Goal: Task Accomplishment & Management: Use online tool/utility

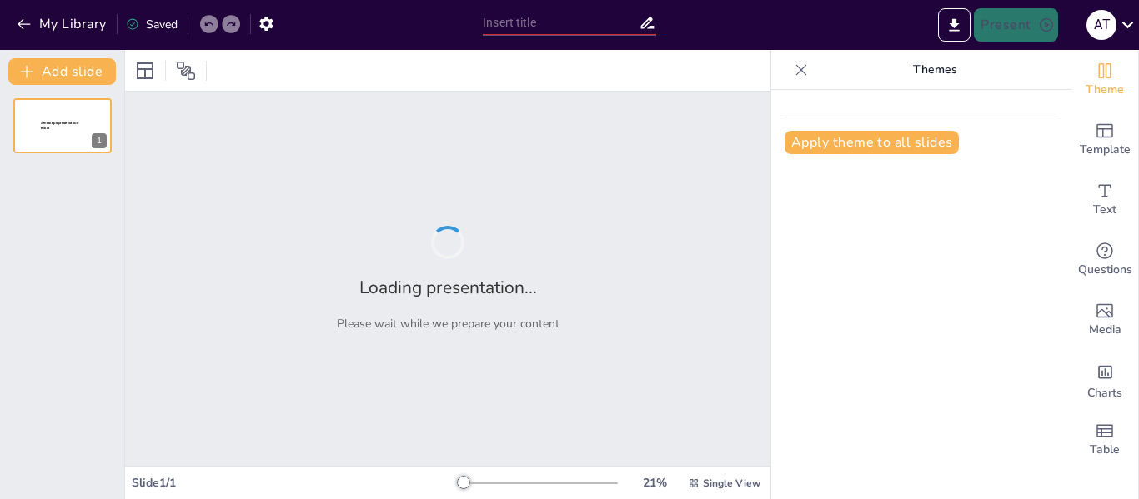
type input "Análisis Demográfico y Salud en el [GEOGRAPHIC_DATA]: Retos y Oportunidades"
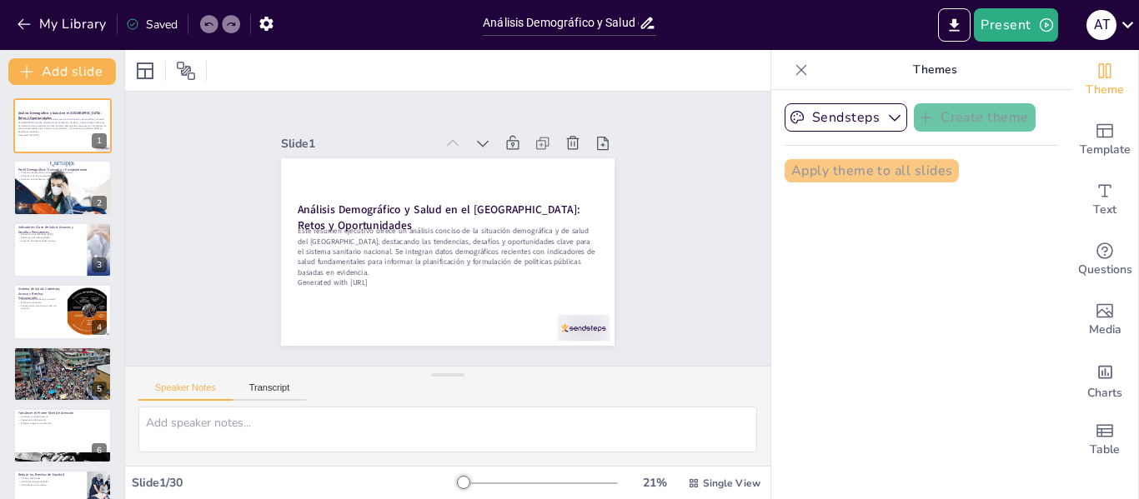
checkbox input "true"
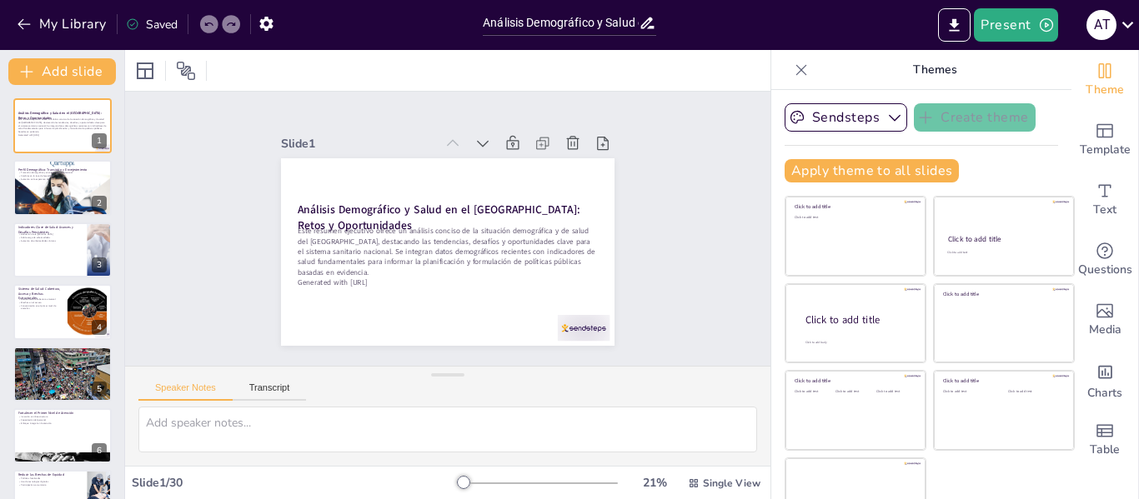
checkbox input "true"
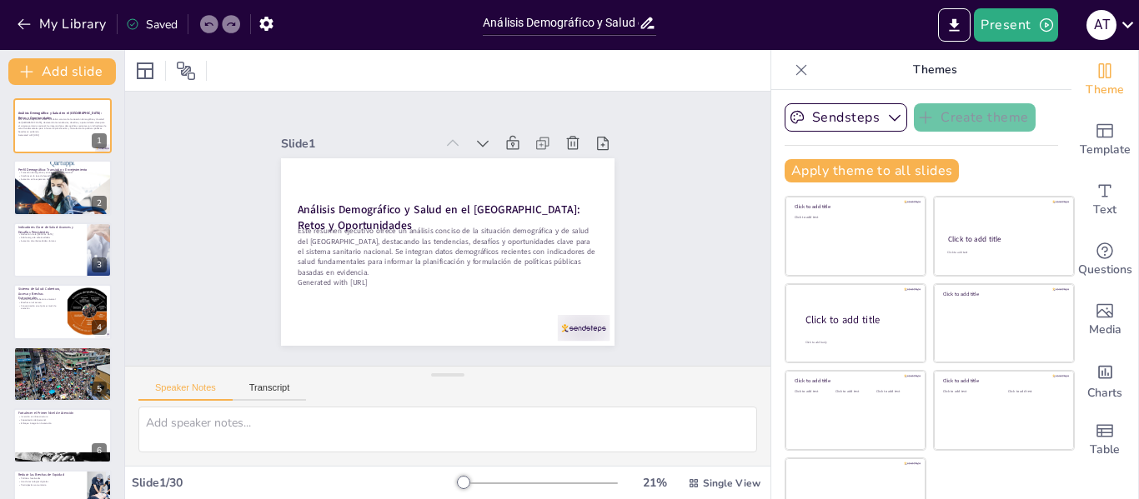
checkbox input "true"
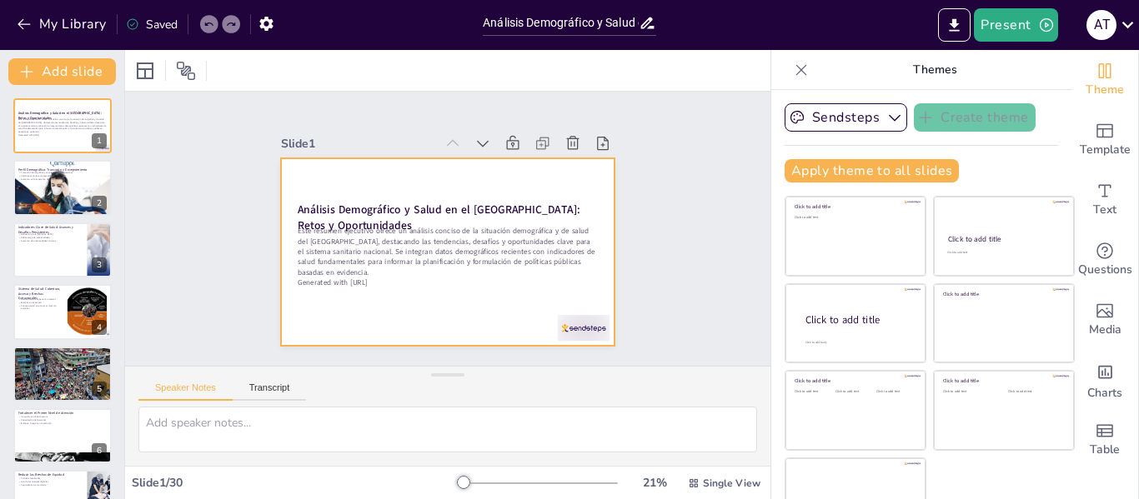
checkbox input "true"
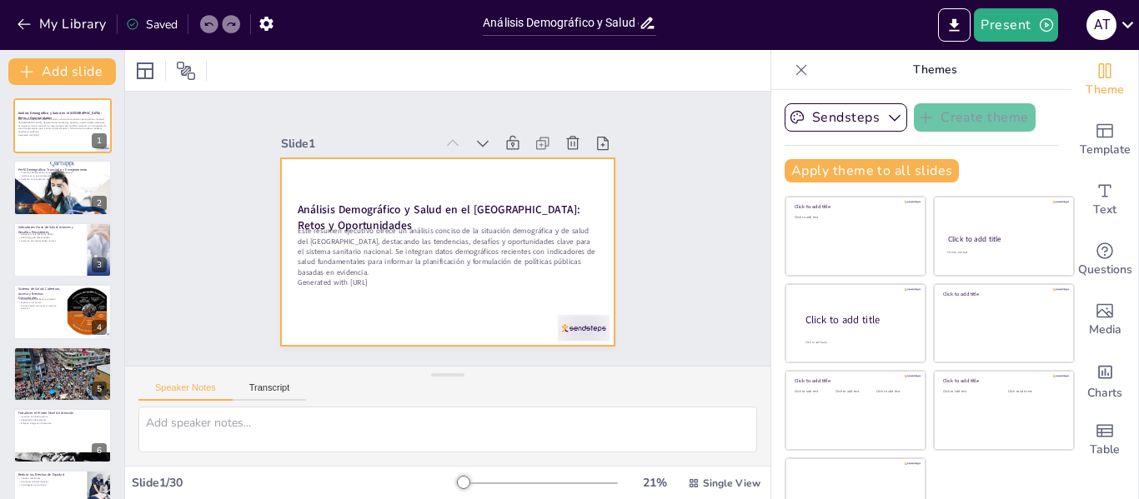
checkbox input "true"
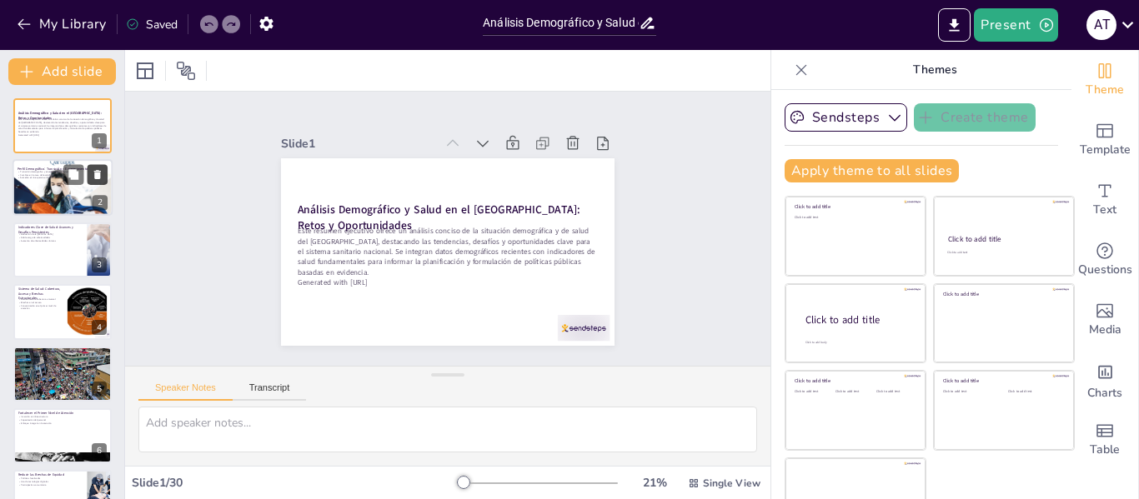
checkbox input "true"
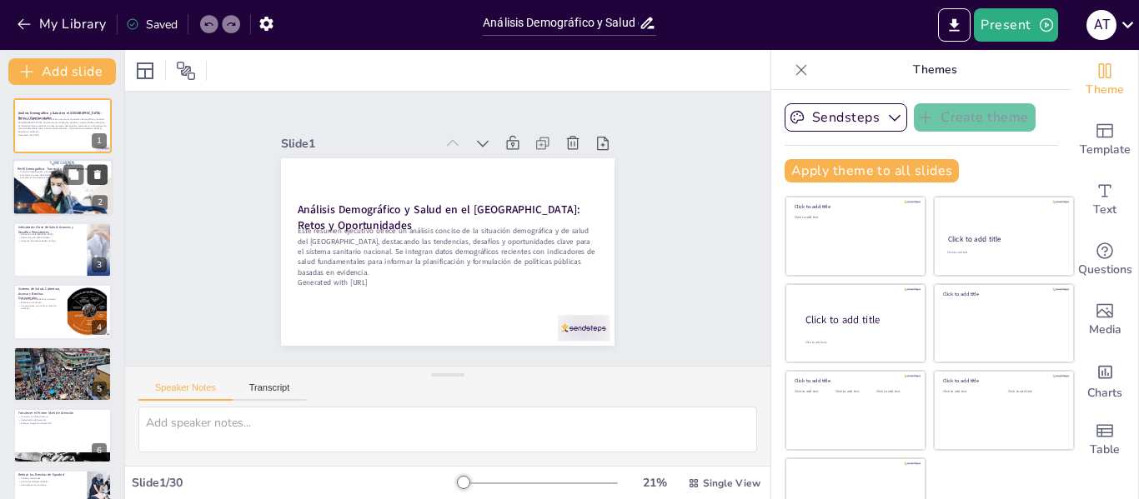
checkbox input "true"
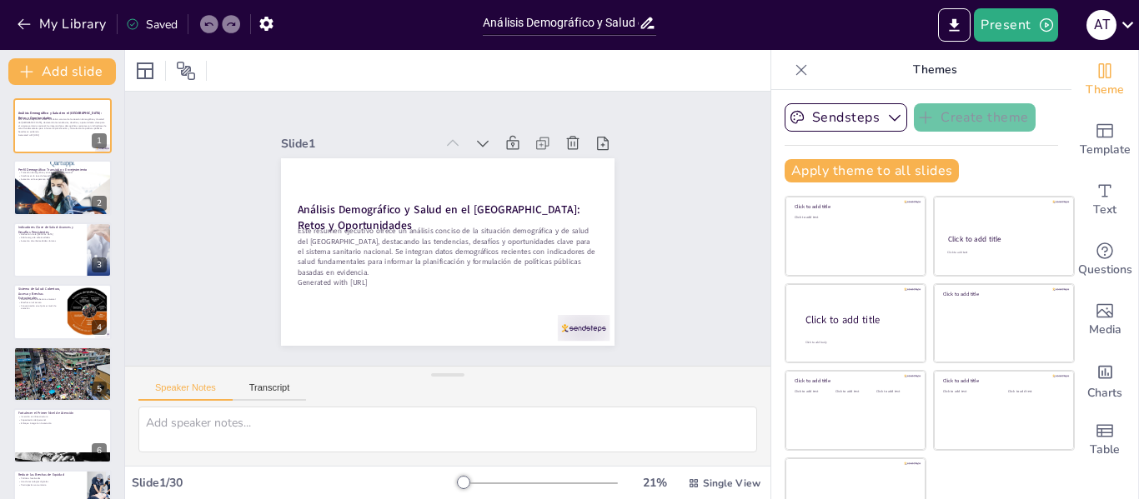
checkbox input "true"
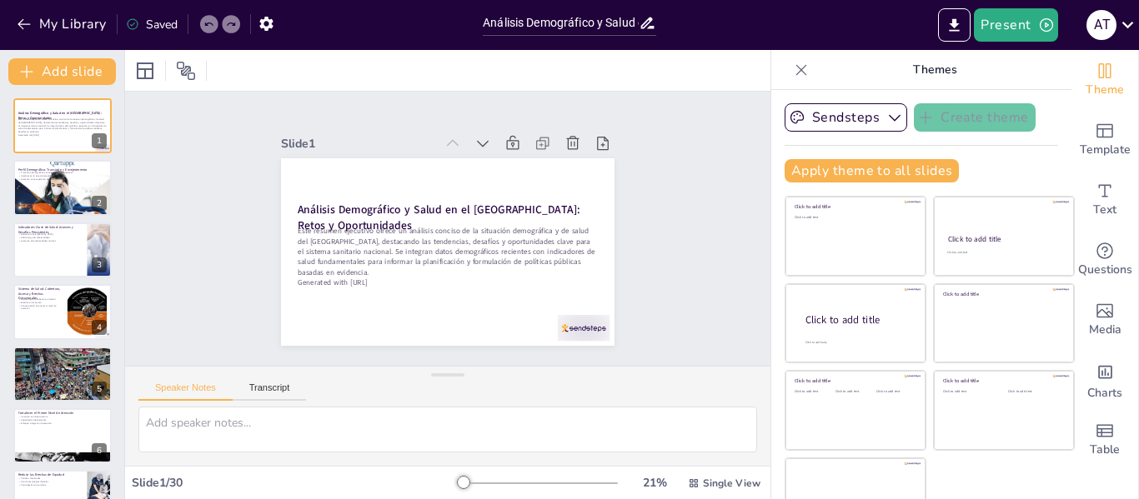
checkbox input "true"
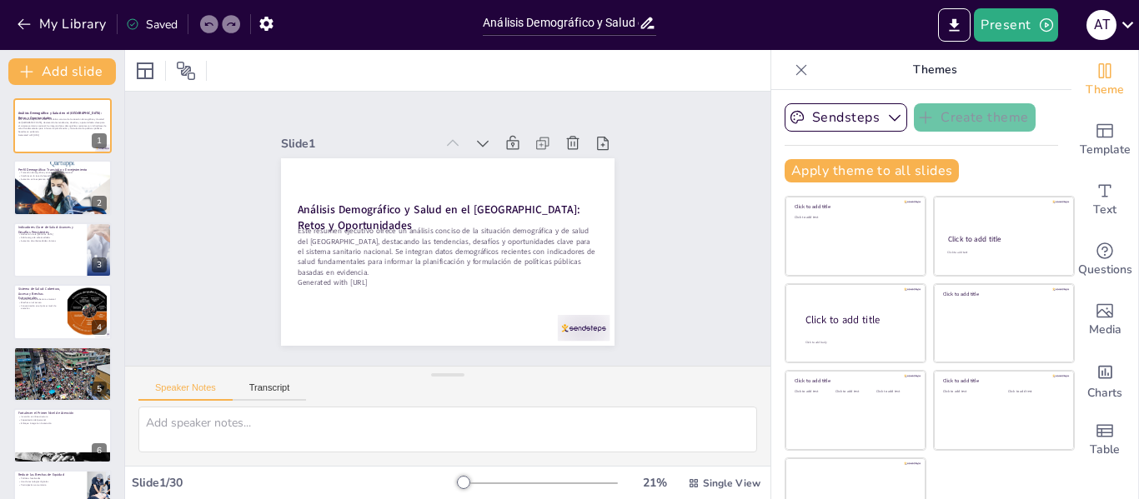
checkbox input "true"
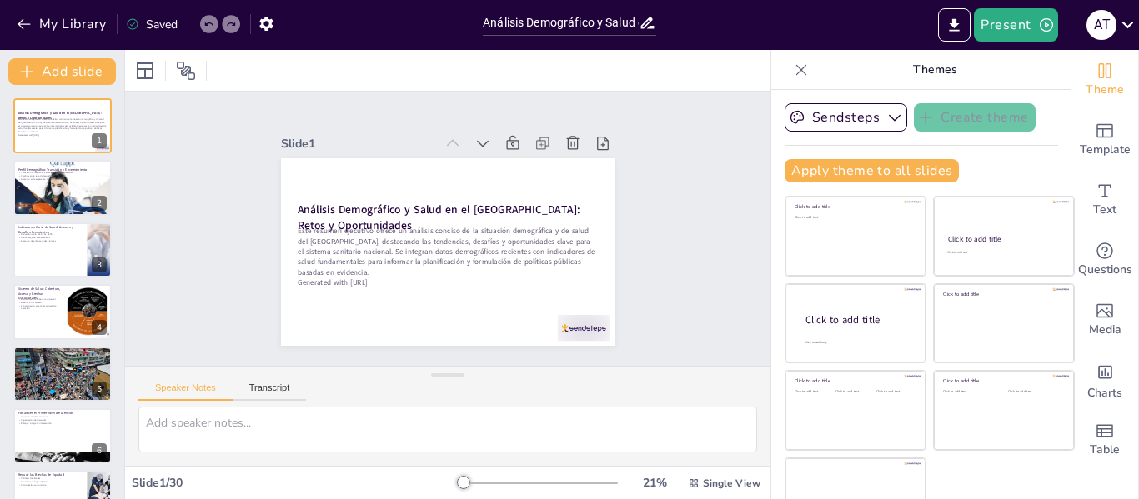
checkbox input "true"
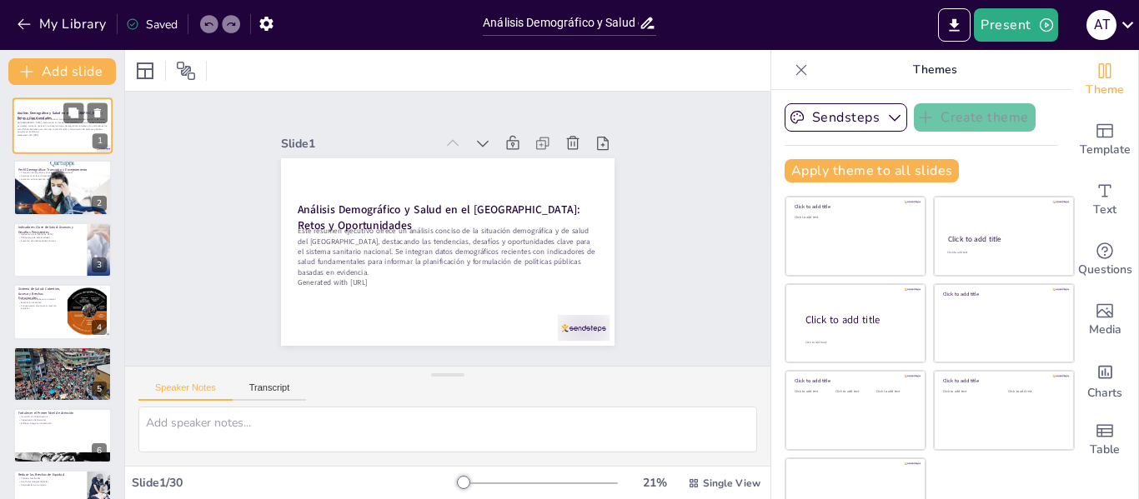
checkbox input "true"
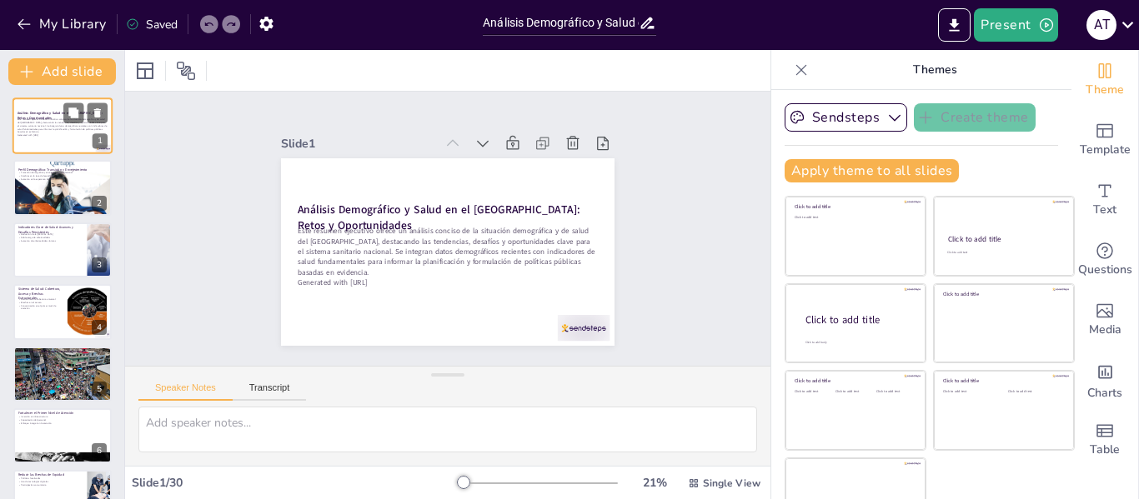
checkbox input "true"
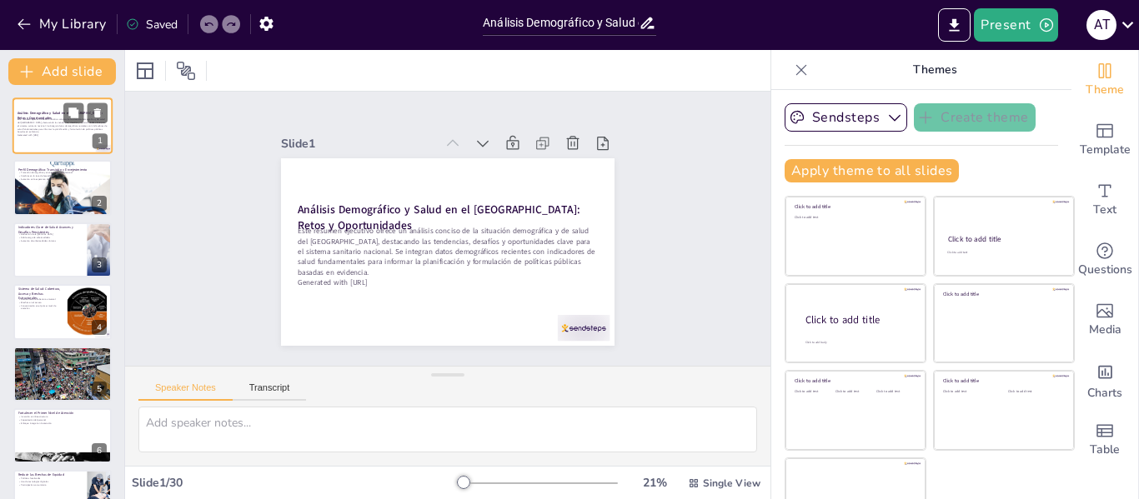
checkbox input "true"
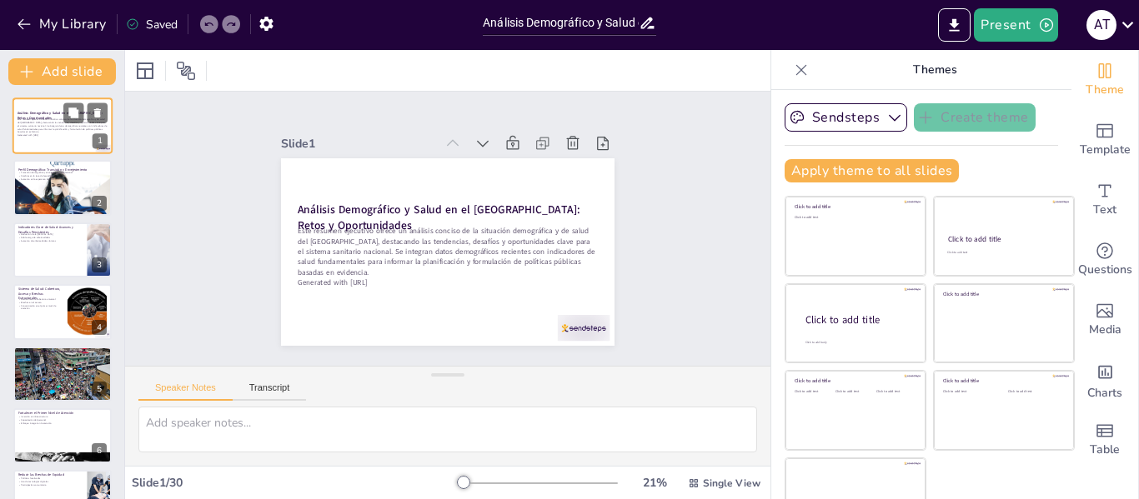
checkbox input "true"
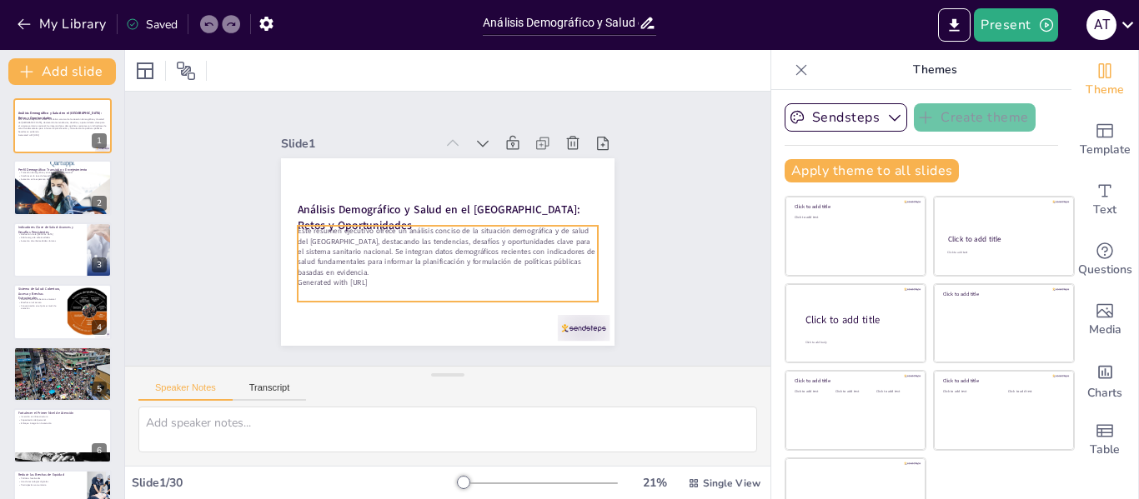
checkbox input "true"
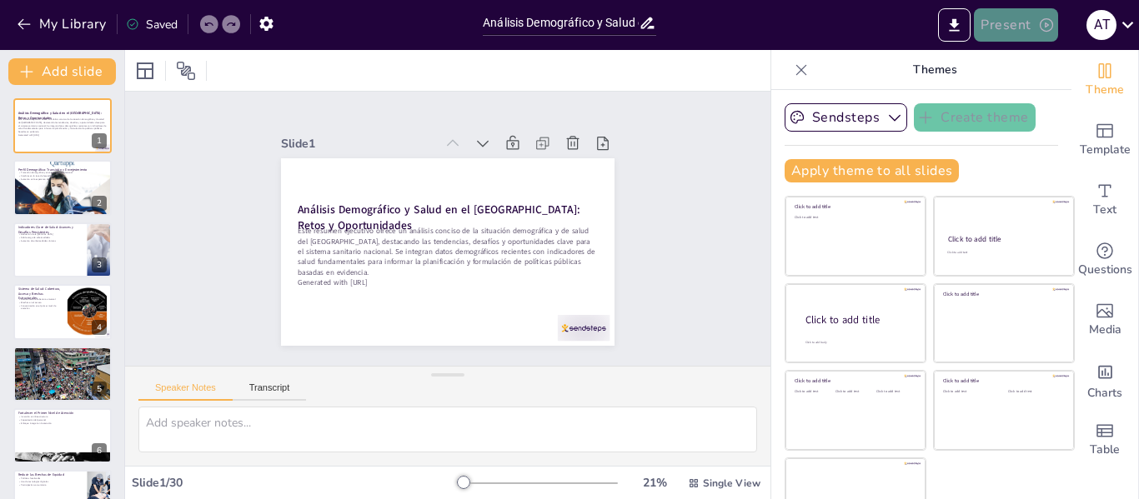
click at [1006, 33] on button "Present" at bounding box center [1015, 24] width 83 height 33
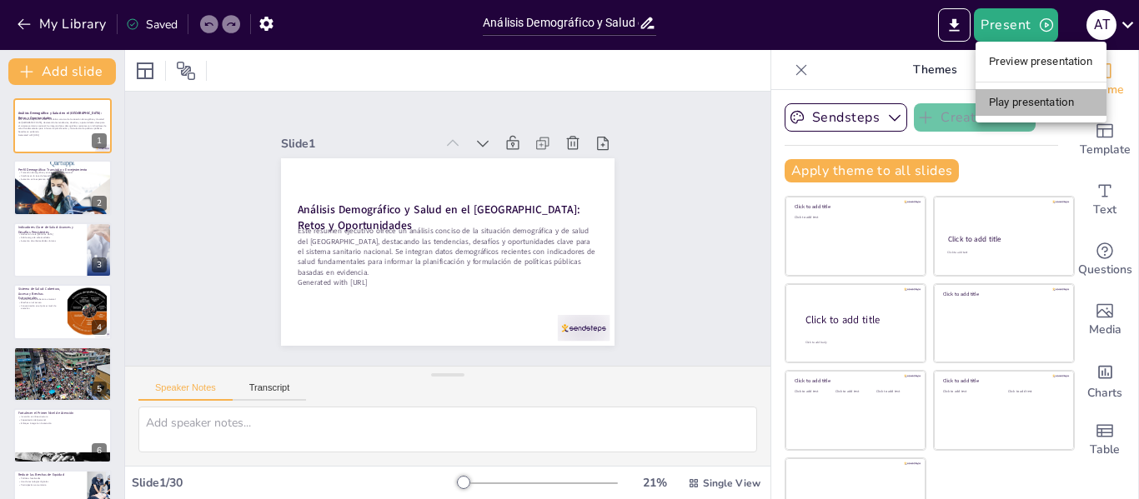
click at [1032, 96] on li "Play presentation" at bounding box center [1041, 102] width 131 height 27
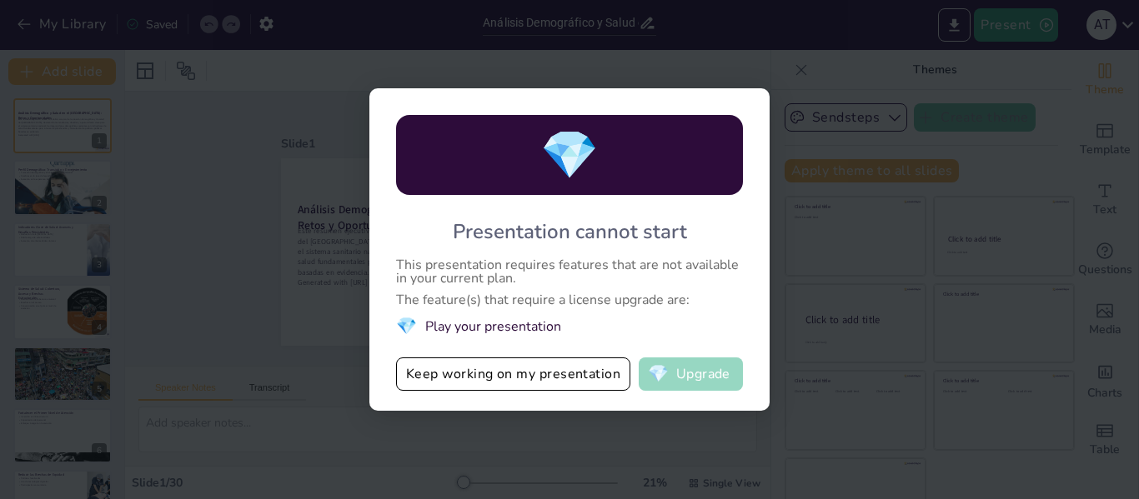
click at [697, 377] on button "💎 Upgrade" at bounding box center [691, 374] width 104 height 33
checkbox input "true"
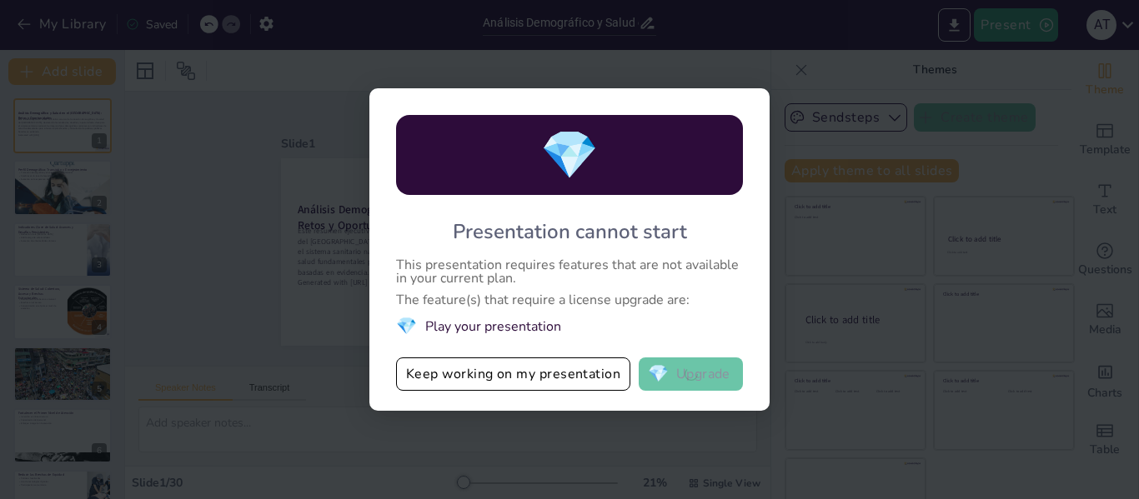
checkbox input "true"
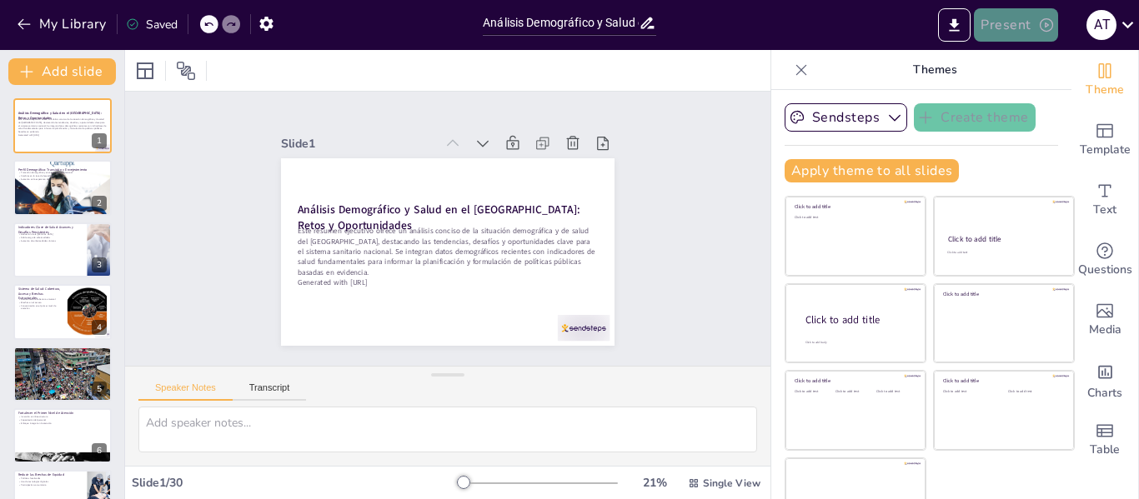
click at [1006, 33] on button "Present" at bounding box center [1015, 24] width 83 height 33
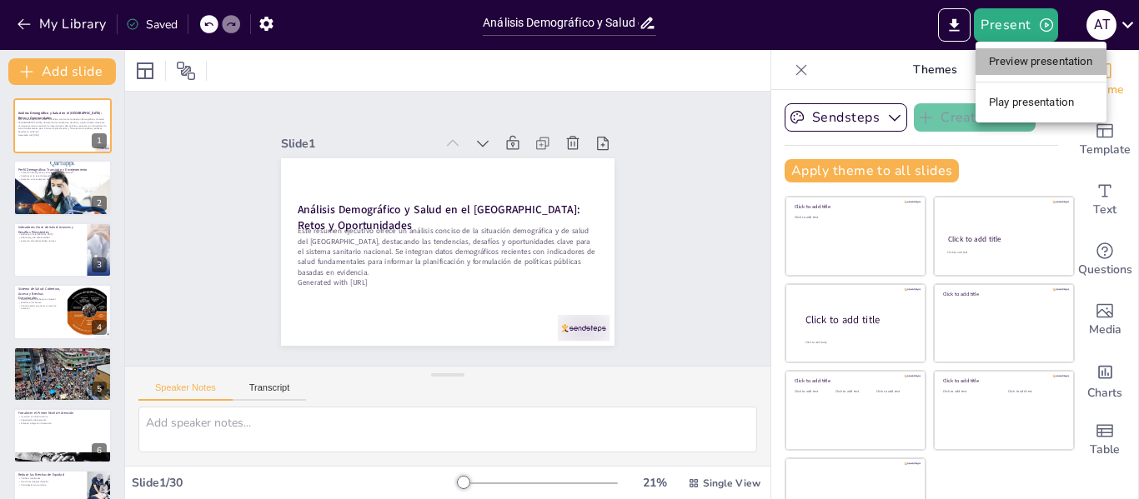
click at [1005, 58] on li "Preview presentation" at bounding box center [1041, 61] width 131 height 27
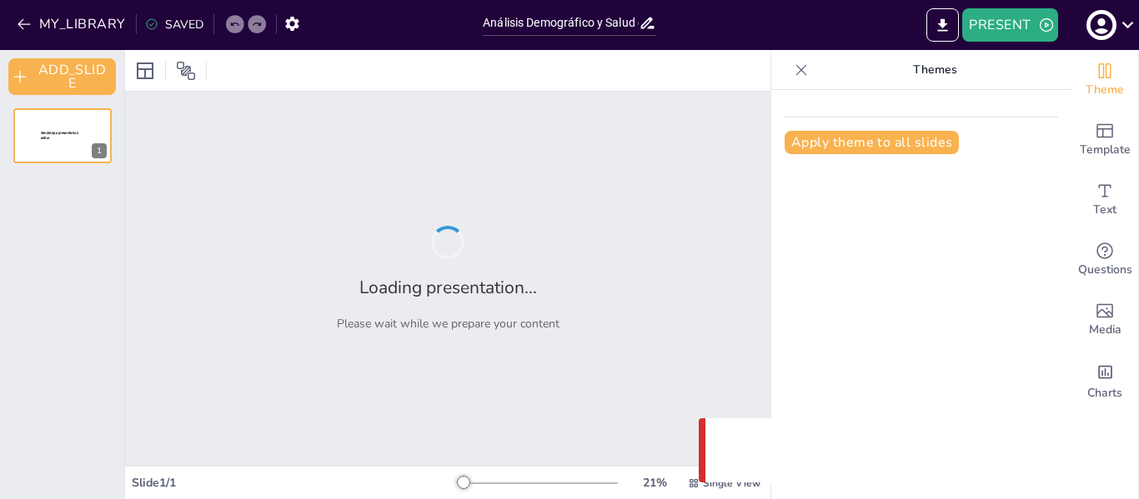
type input "Análisis Demográfico y Salud en el [GEOGRAPHIC_DATA]: Retos y Oportunidades"
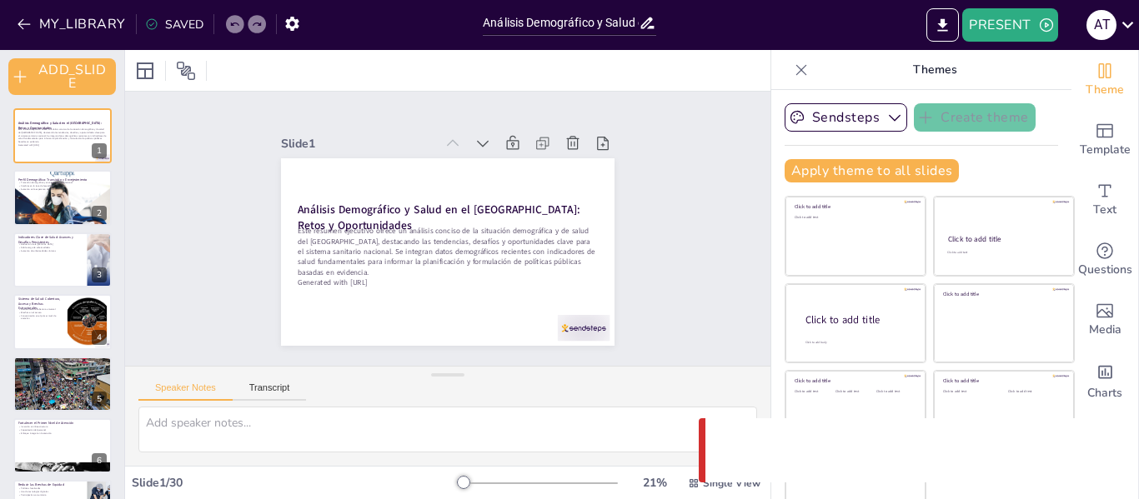
checkbox input "true"
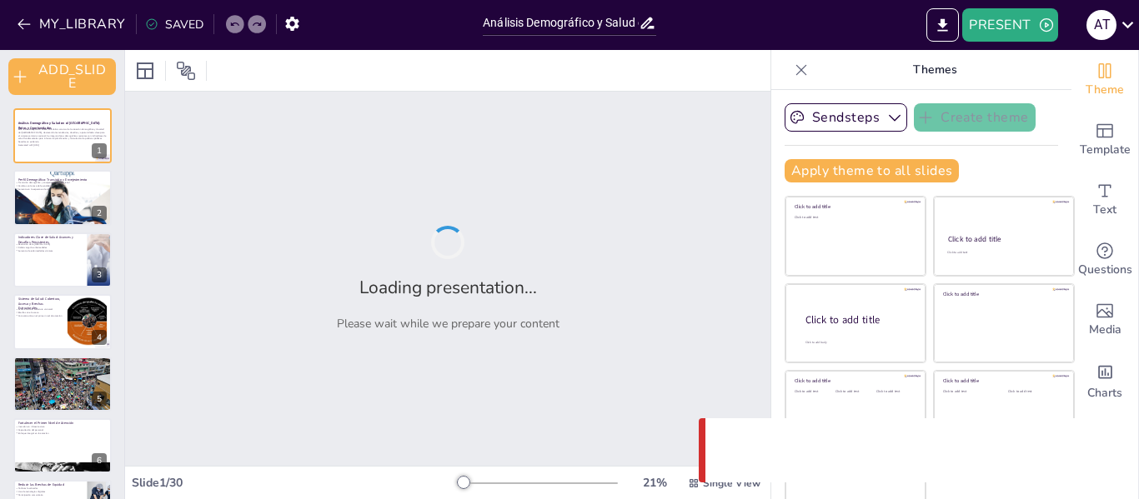
checkbox input "true"
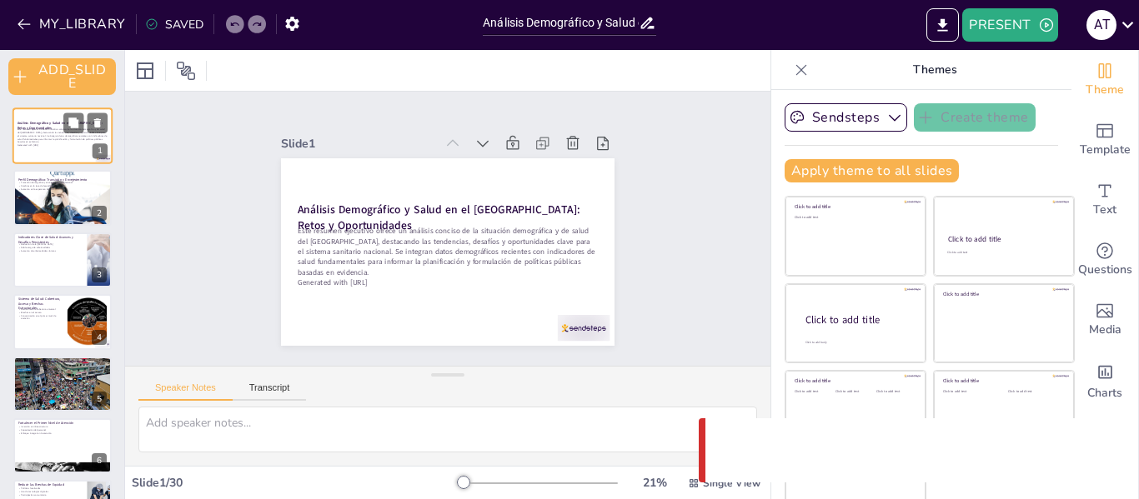
checkbox input "true"
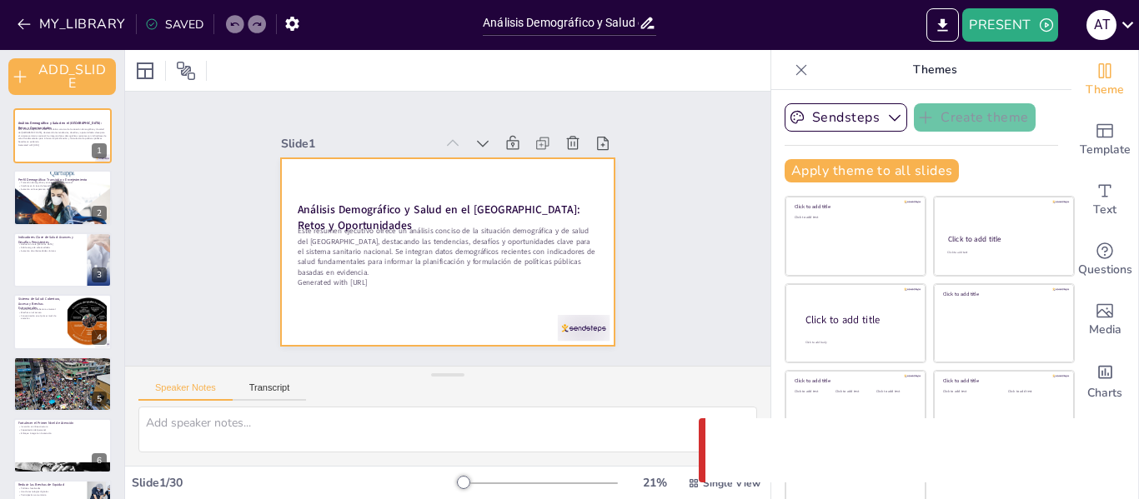
checkbox input "true"
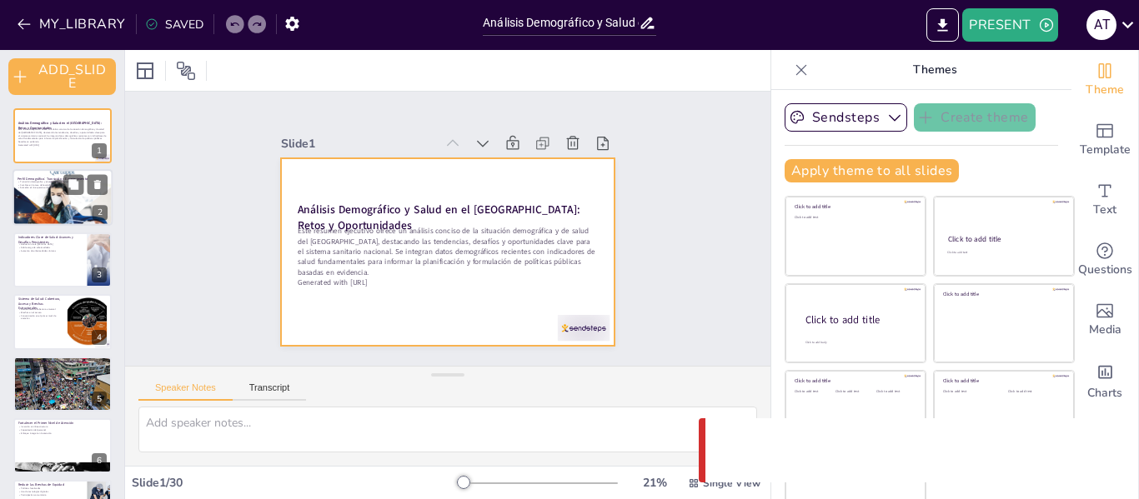
checkbox input "true"
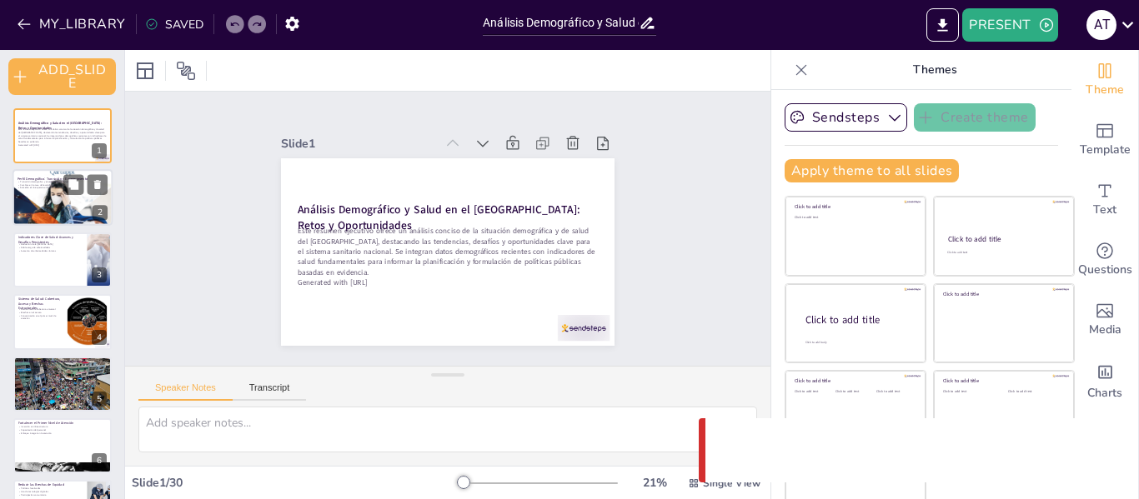
checkbox input "true"
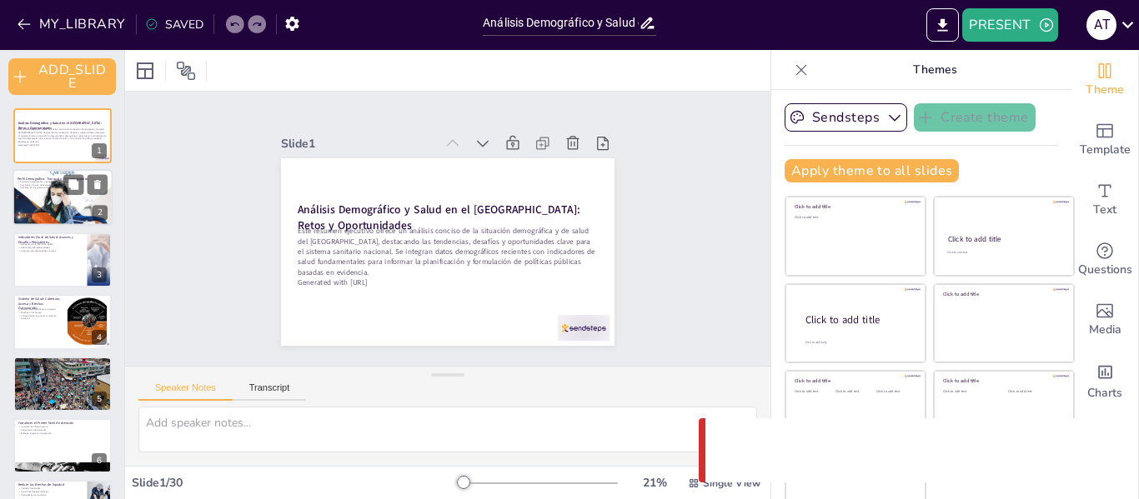
checkbox input "true"
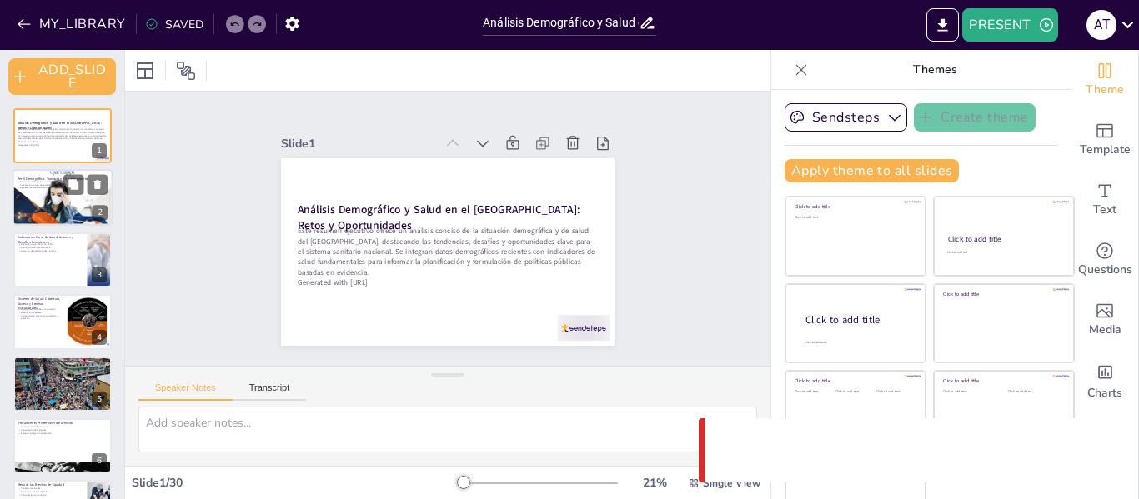
checkbox input "true"
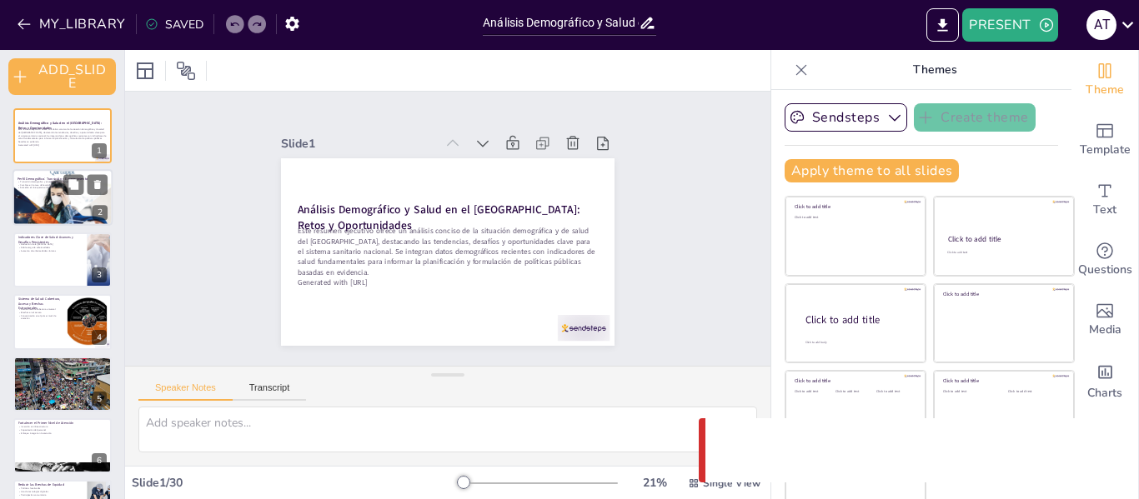
checkbox input "true"
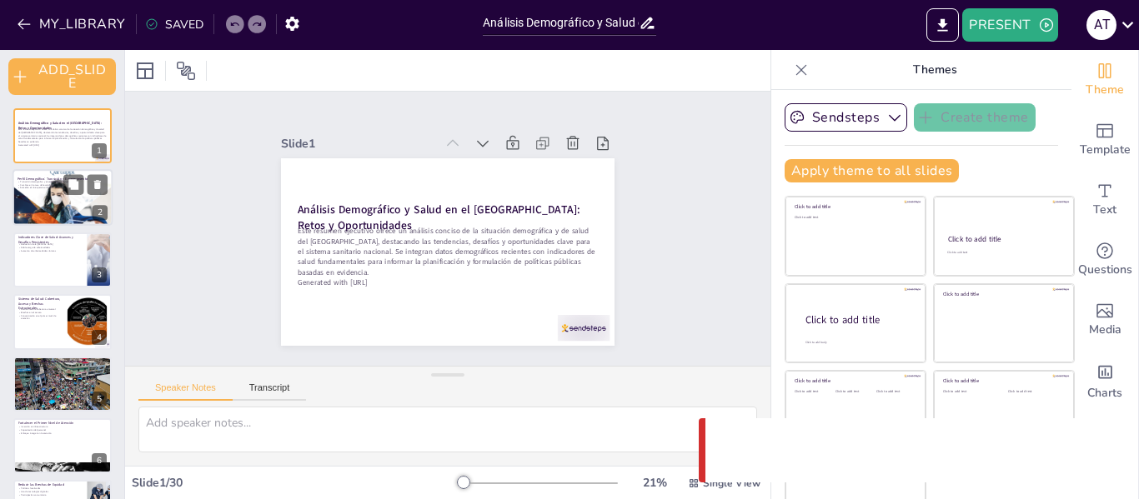
checkbox input "true"
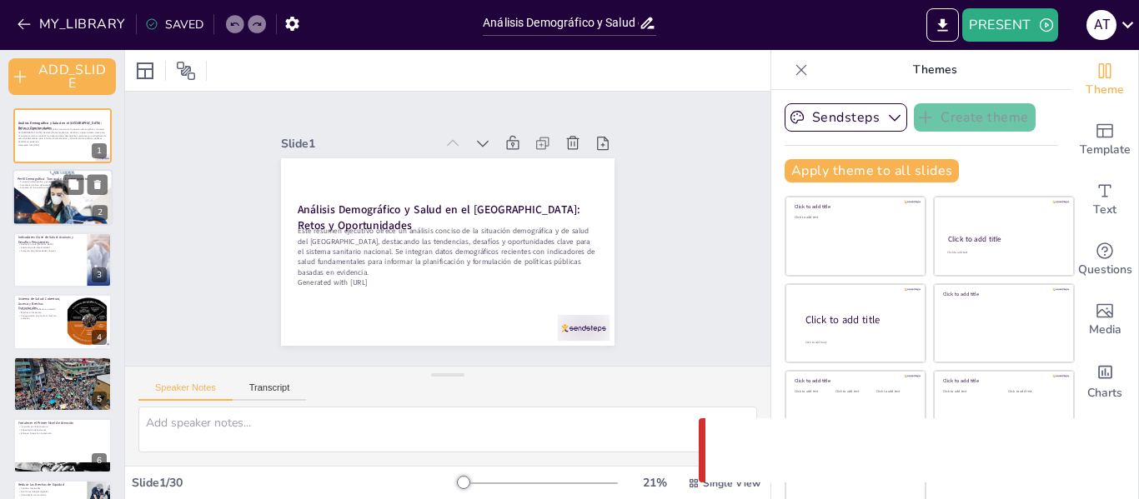
click at [34, 191] on div at bounding box center [63, 198] width 100 height 138
type textarea "La transición demográfica en Perú es un fenómeno que está transformando la estr…"
checkbox input "true"
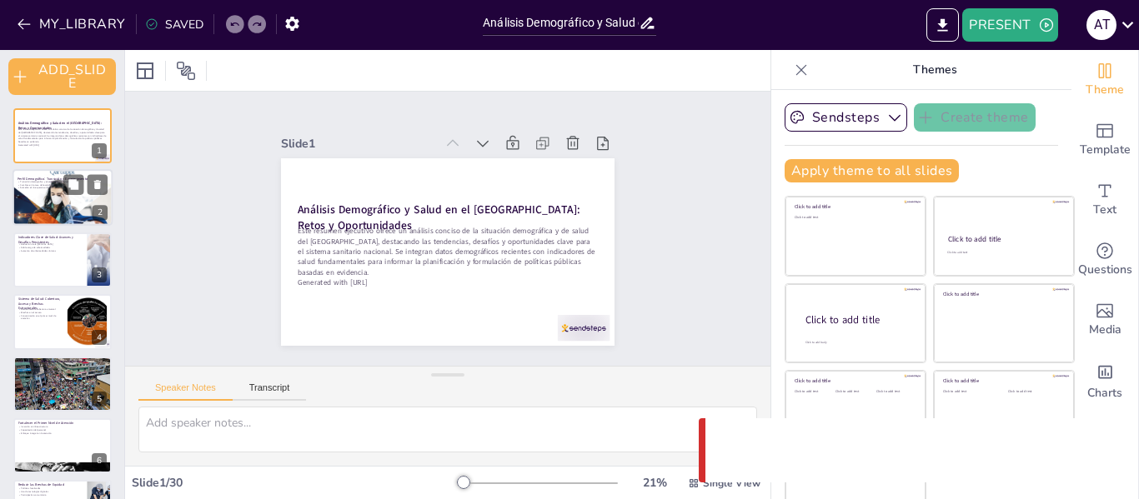
checkbox input "true"
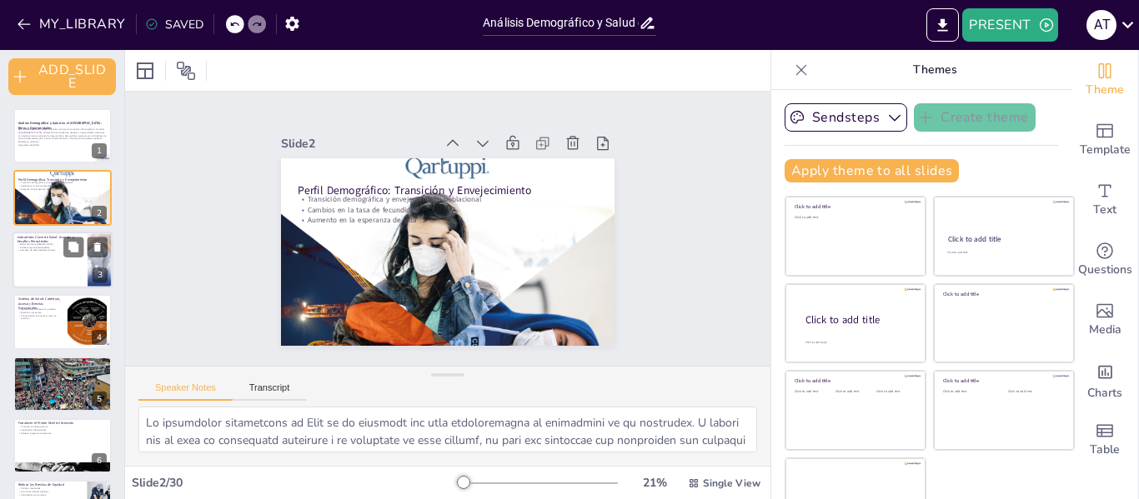
checkbox input "true"
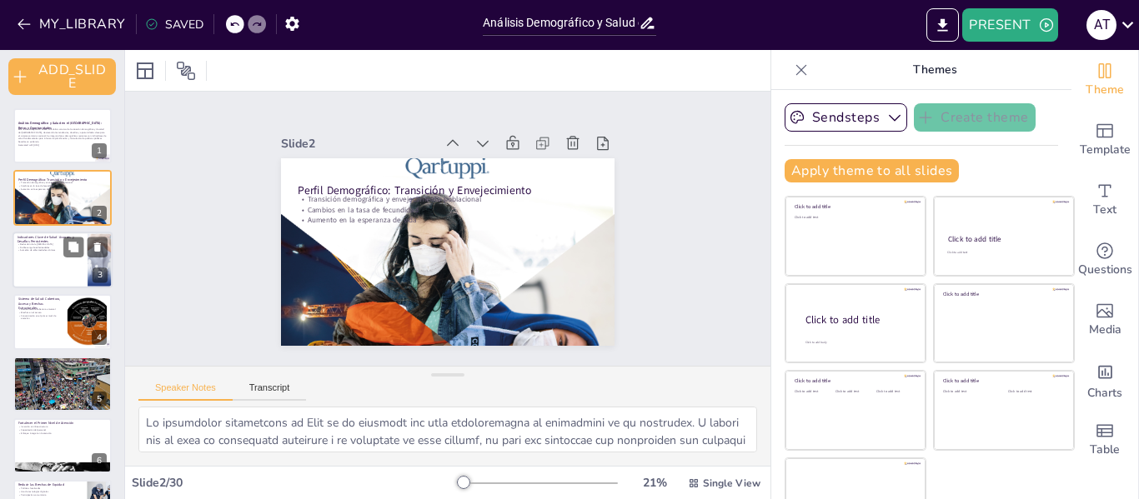
checkbox input "true"
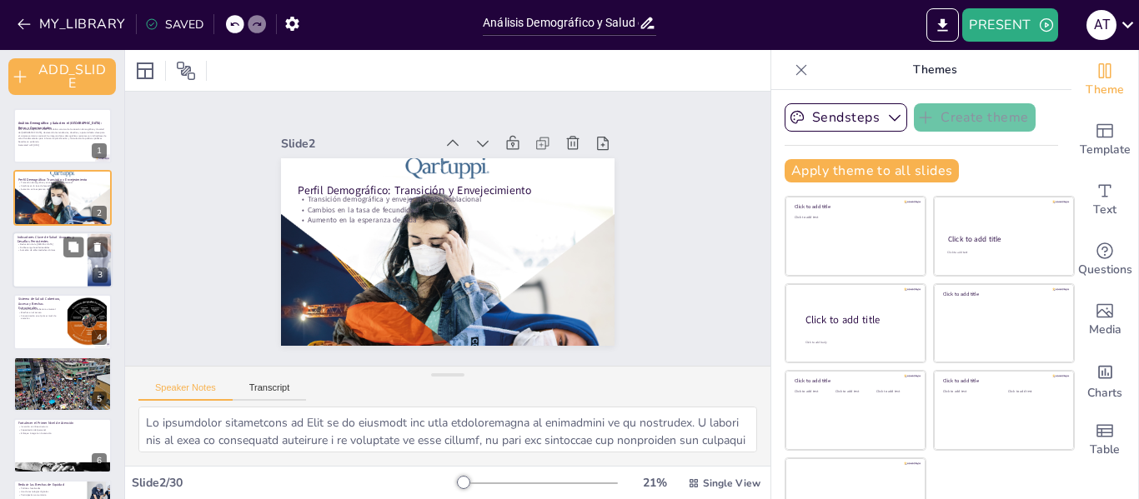
checkbox input "true"
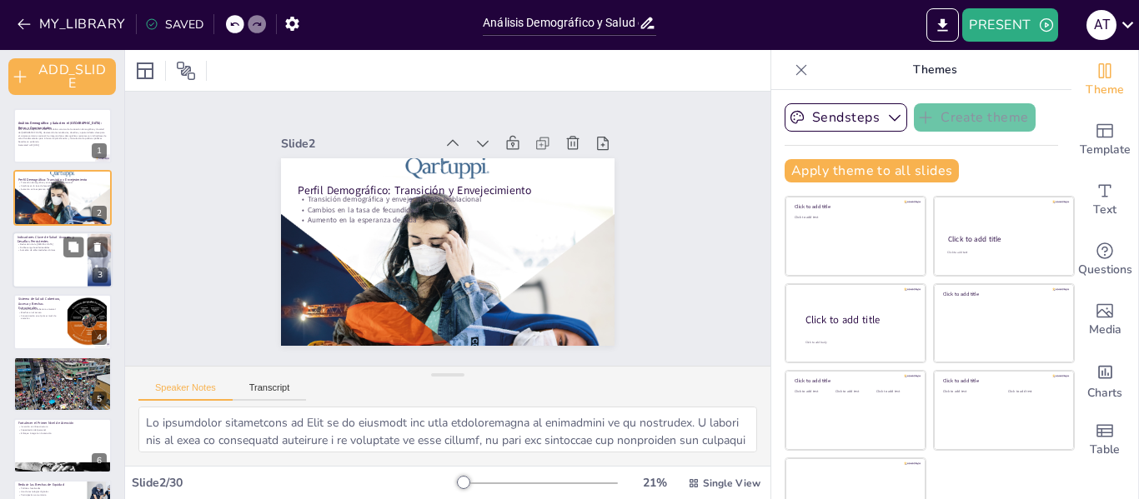
checkbox input "true"
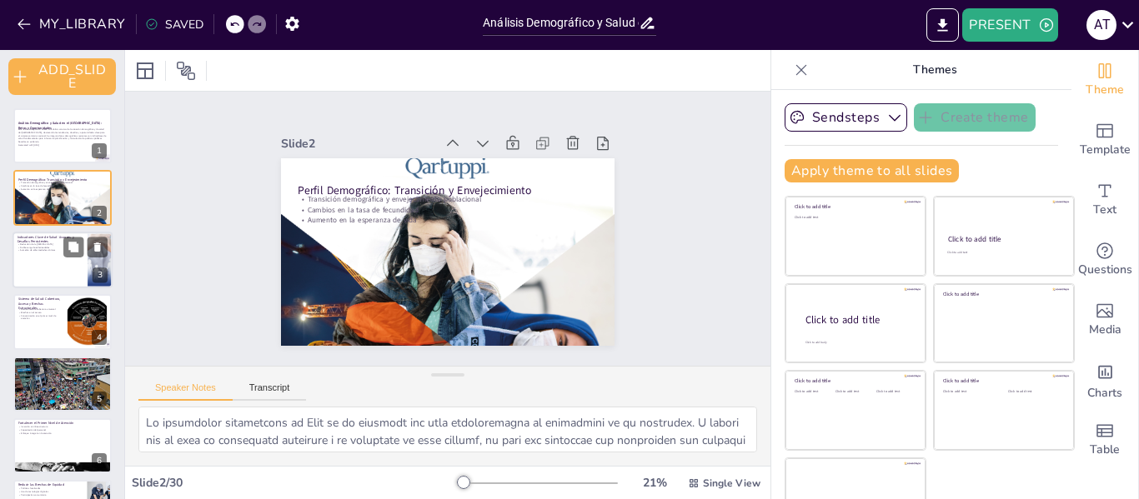
checkbox input "true"
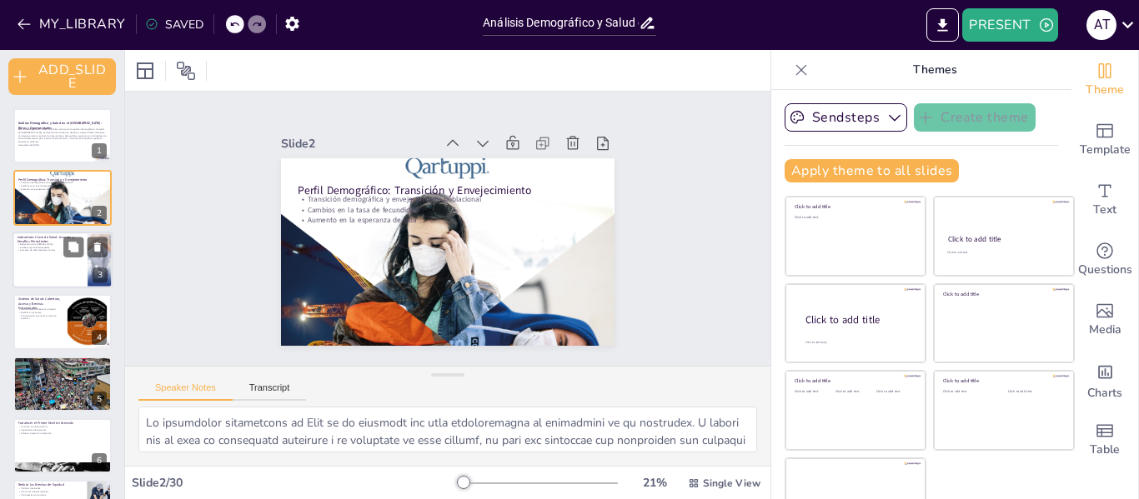
click at [47, 274] on div at bounding box center [63, 260] width 100 height 57
type textarea "La reducción de la mortalidad infantil es uno de los indicadores más importante…"
checkbox input "true"
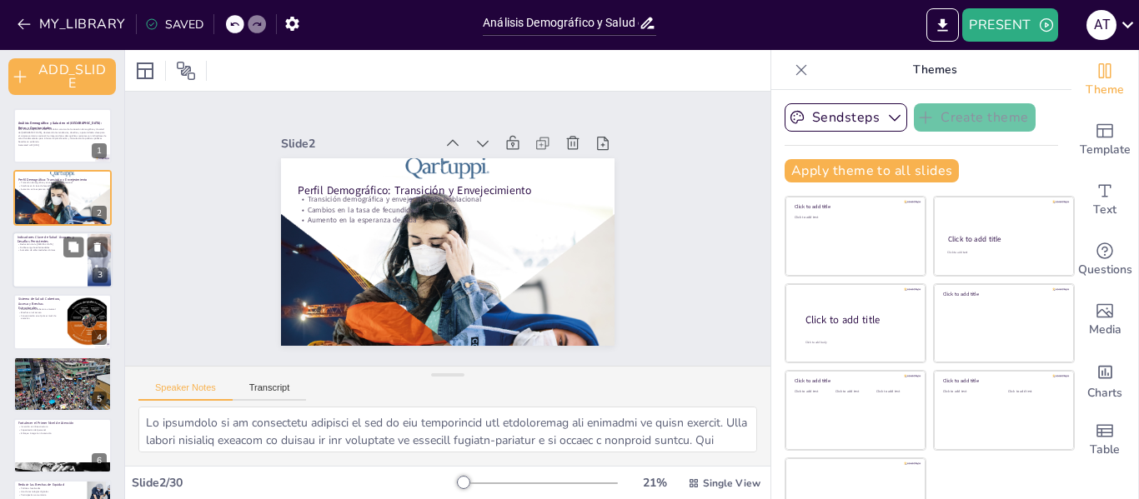
checkbox input "true"
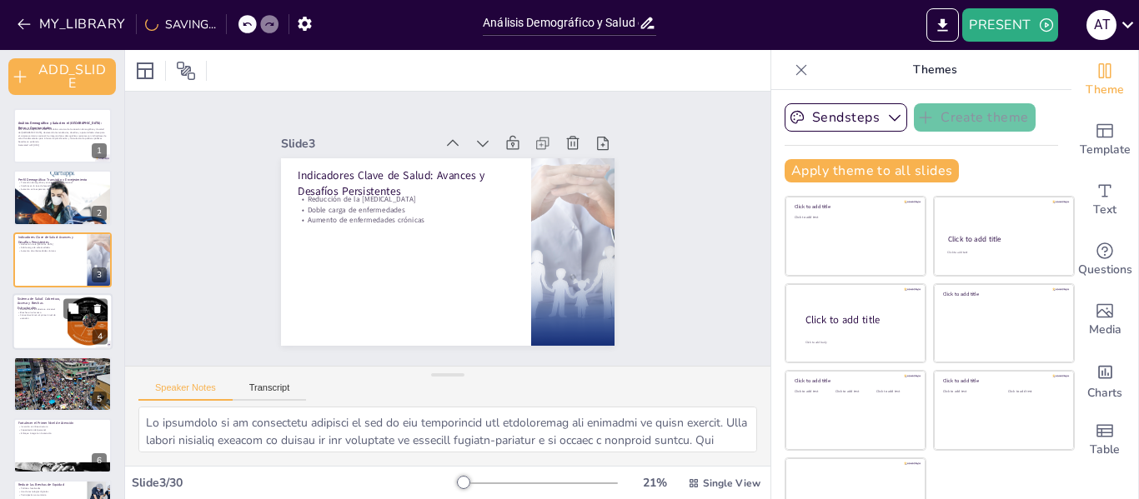
checkbox input "true"
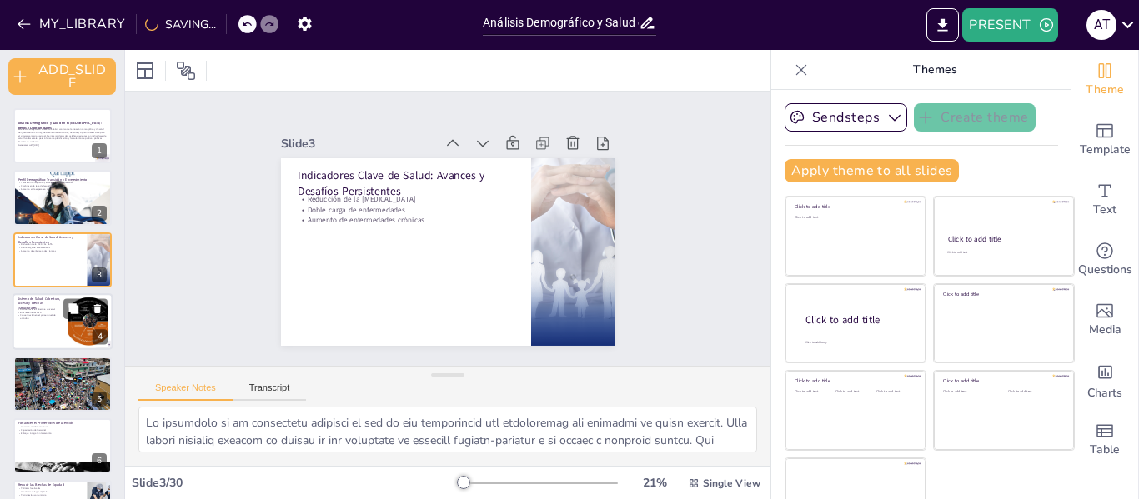
checkbox input "true"
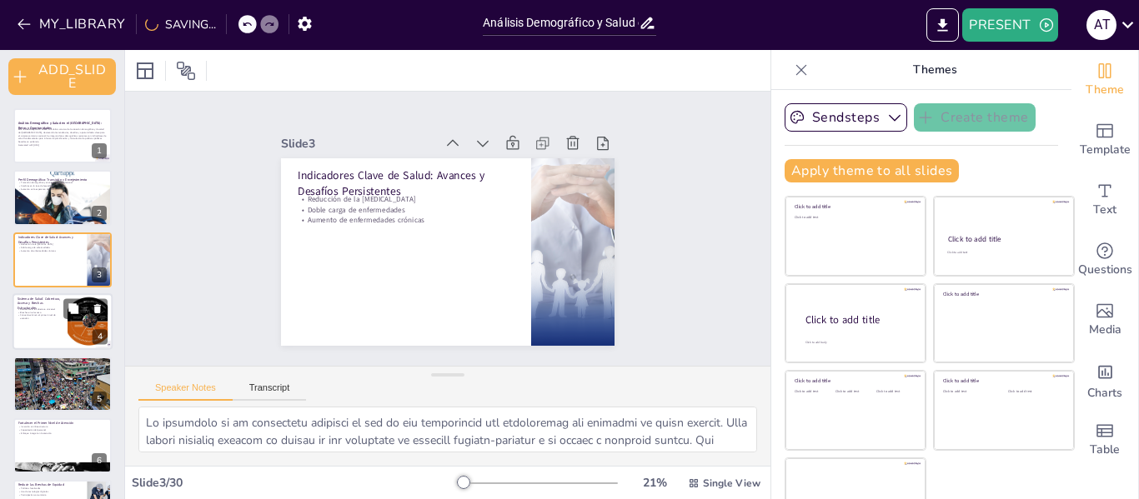
click at [41, 334] on div at bounding box center [63, 321] width 100 height 57
type textarea "La cobertura universal es un objetivo crucial para cualquier sistema de salud. …"
checkbox input "true"
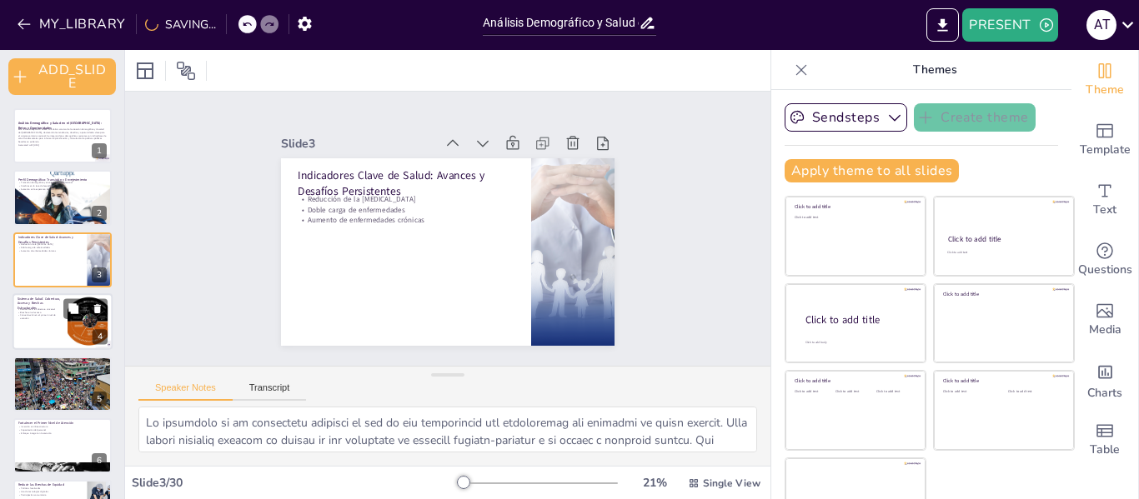
checkbox input "true"
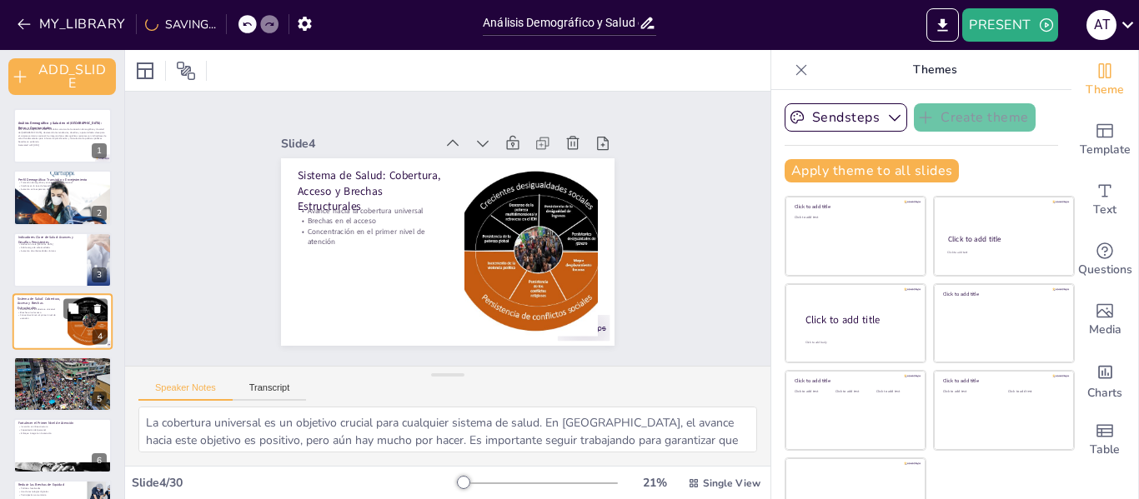
scroll to position [25, 0]
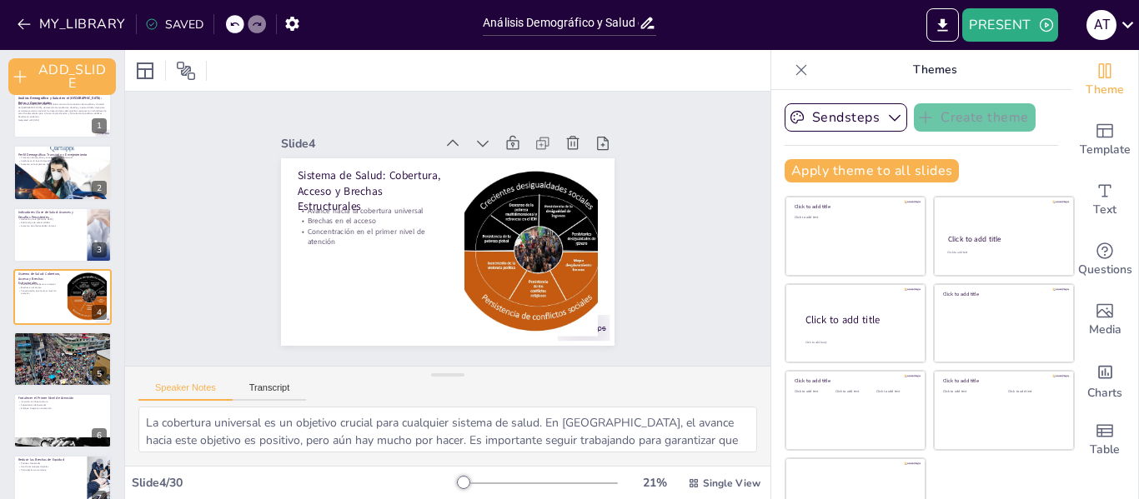
checkbox input "true"
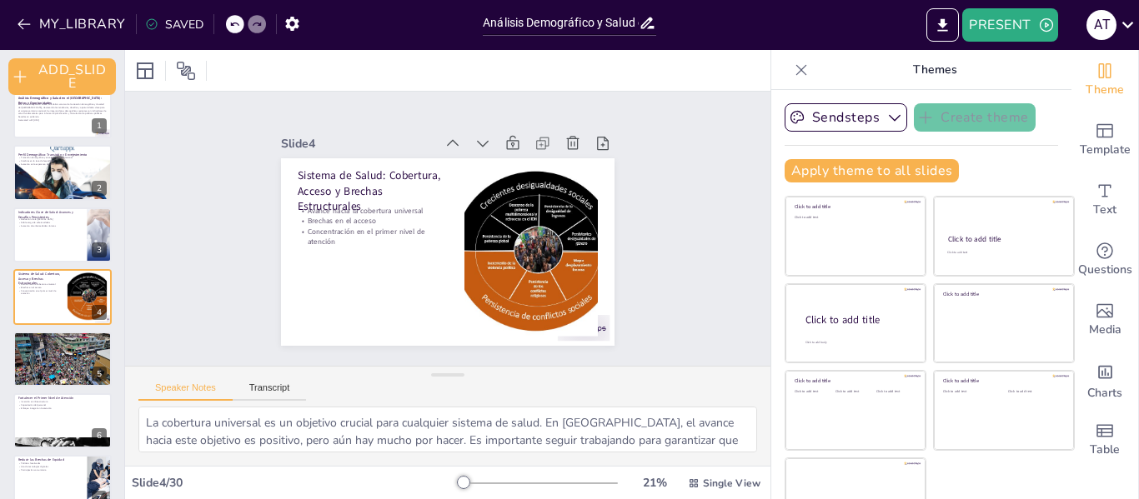
checkbox input "true"
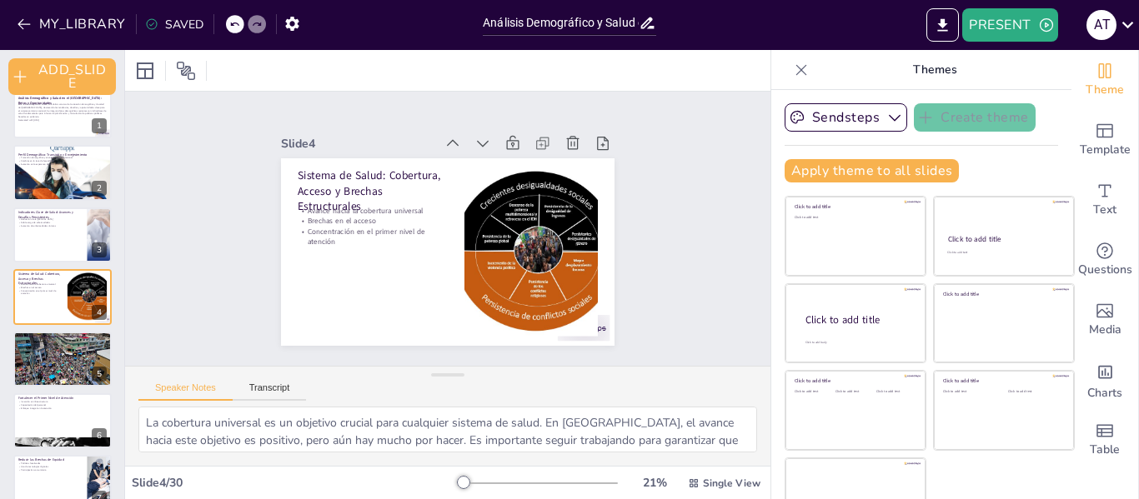
checkbox input "true"
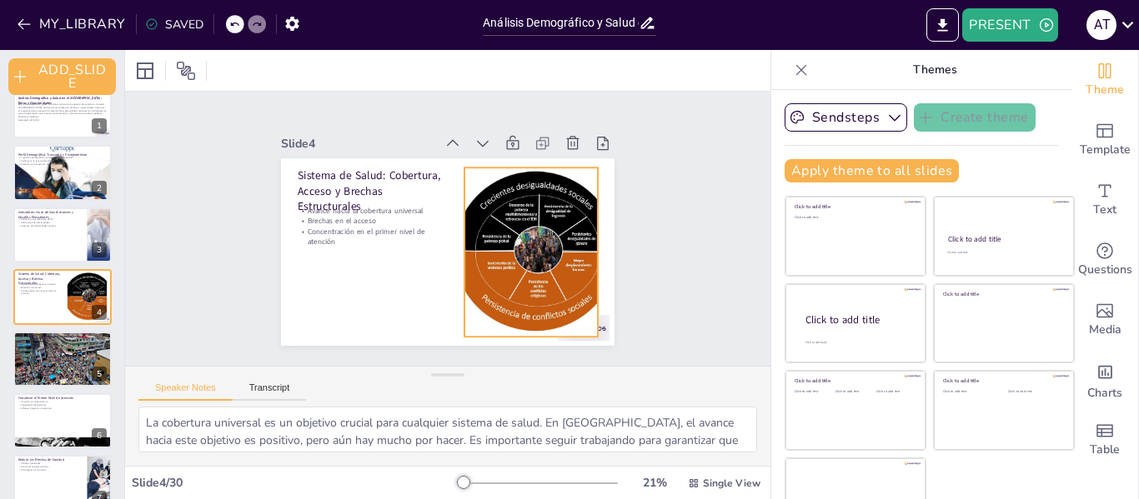
checkbox input "true"
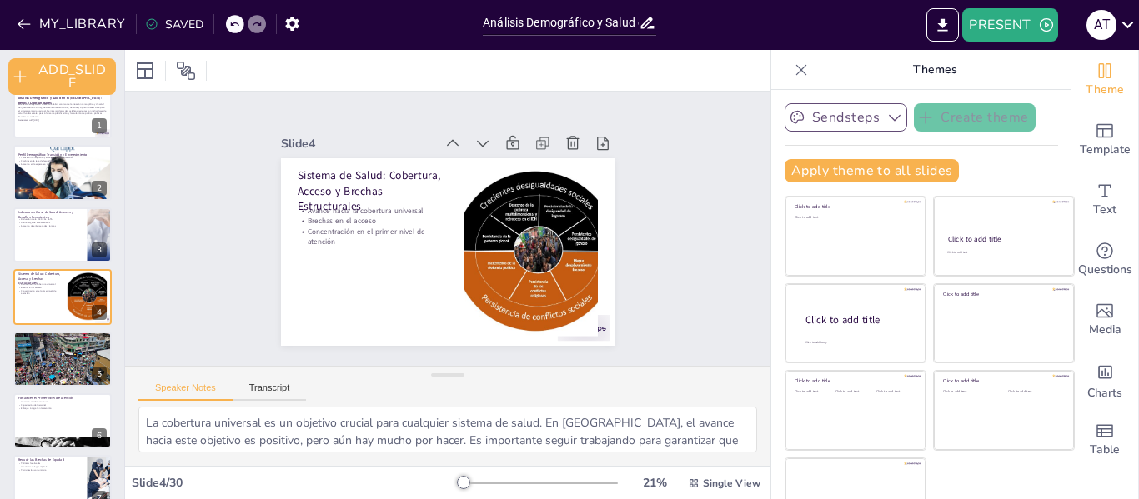
click at [886, 113] on icon "button" at bounding box center [894, 117] width 17 height 17
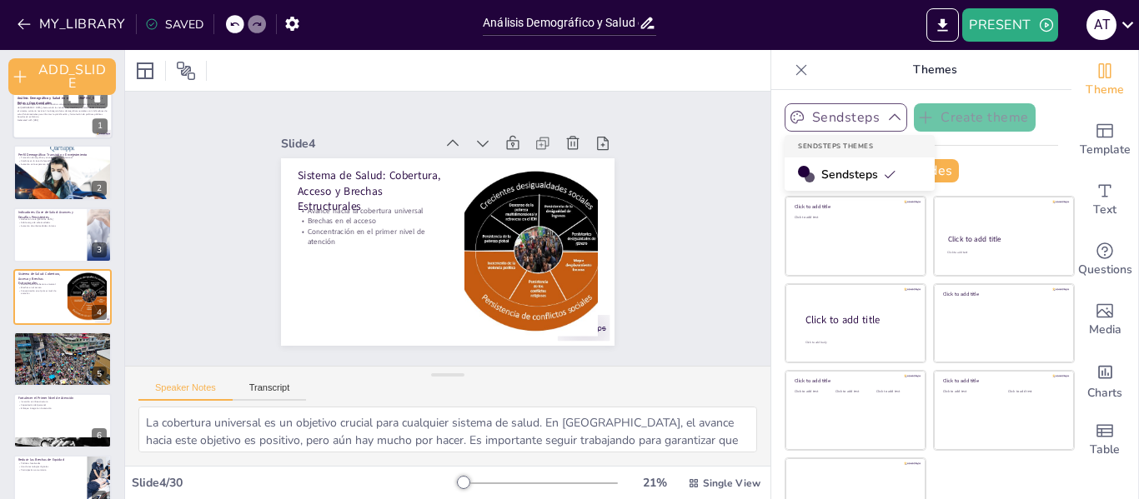
checkbox input "true"
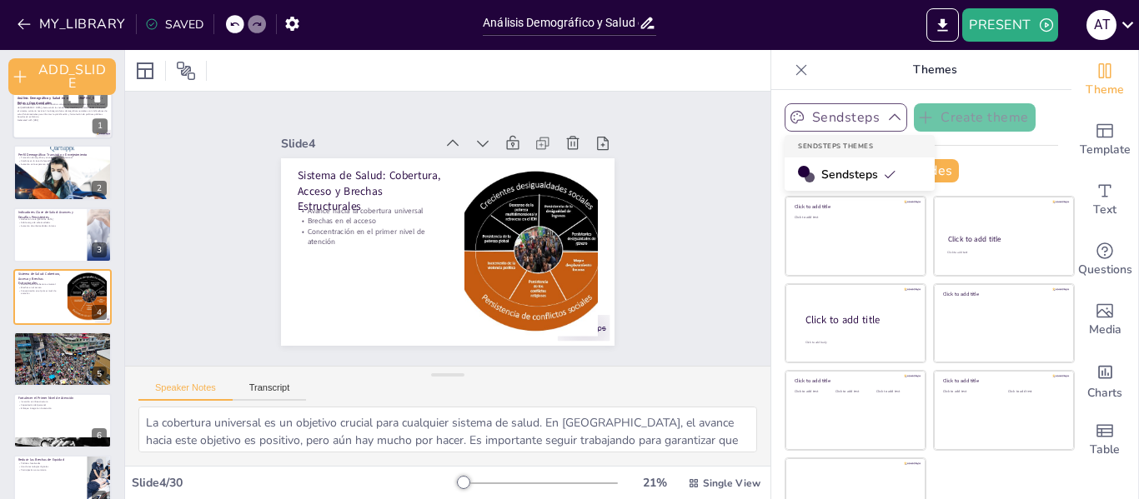
checkbox input "true"
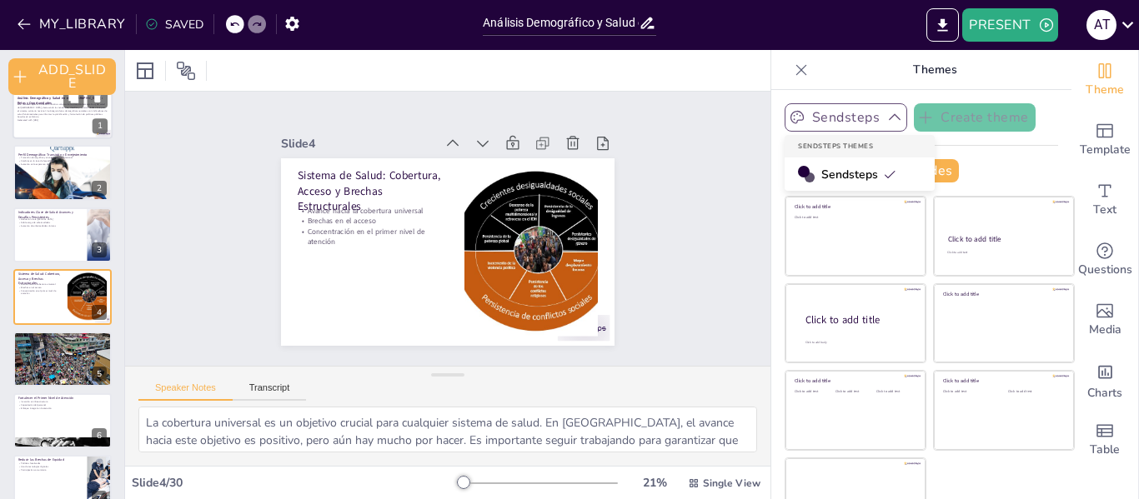
checkbox input "true"
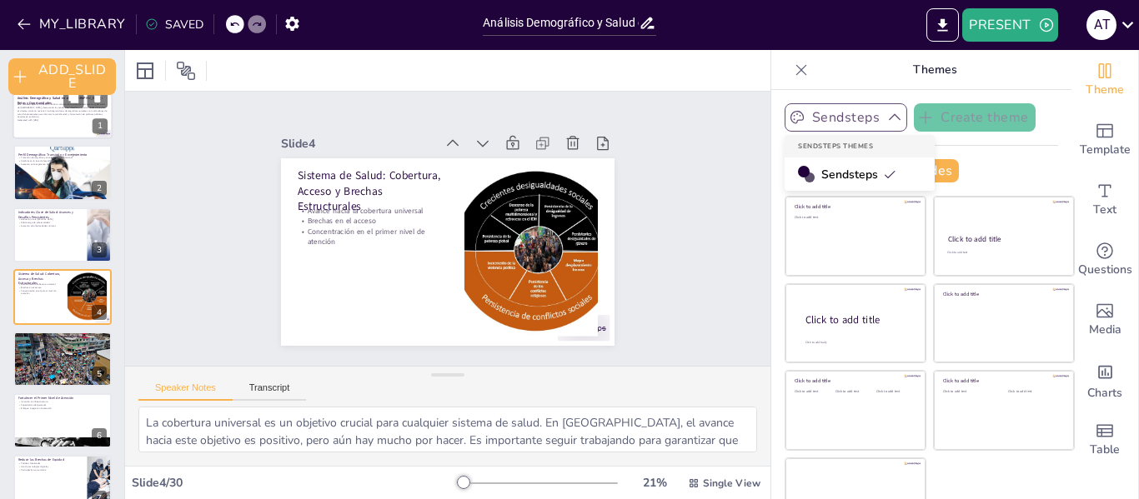
checkbox input "true"
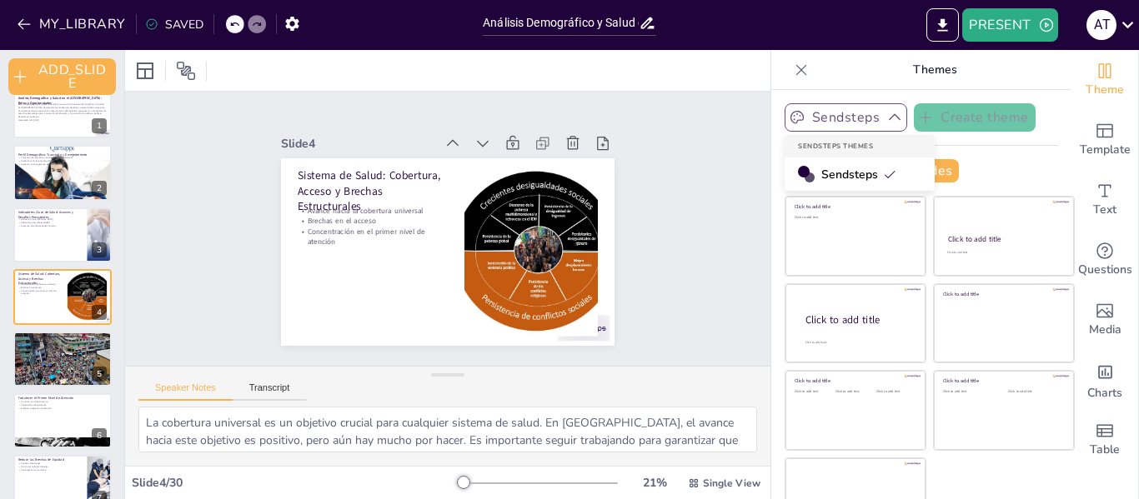
checkbox input "true"
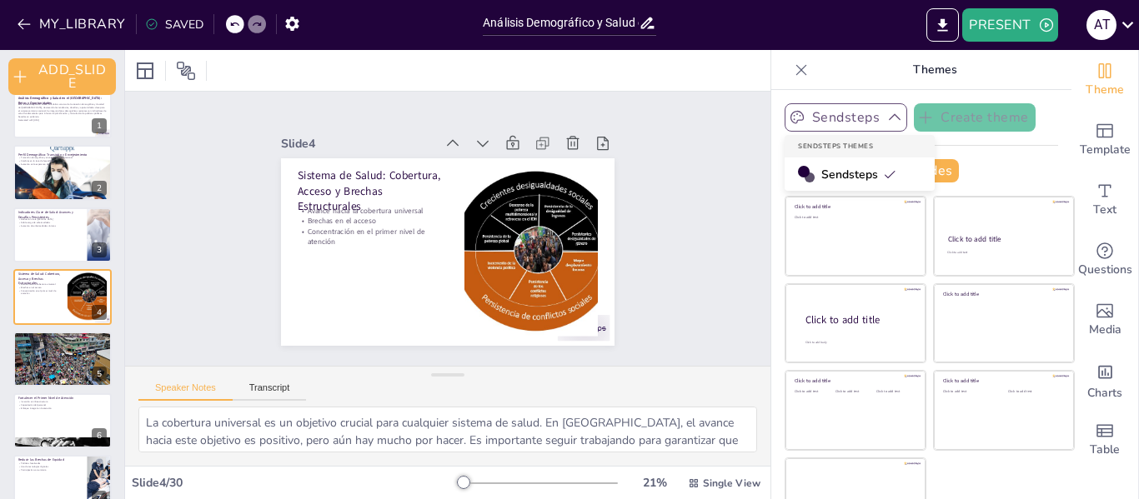
checkbox input "true"
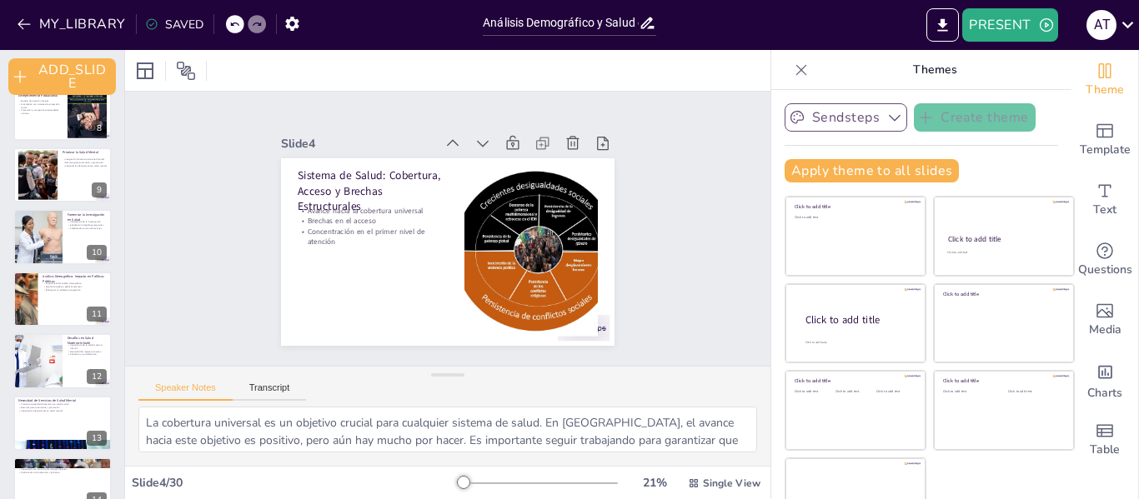
scroll to position [449, 0]
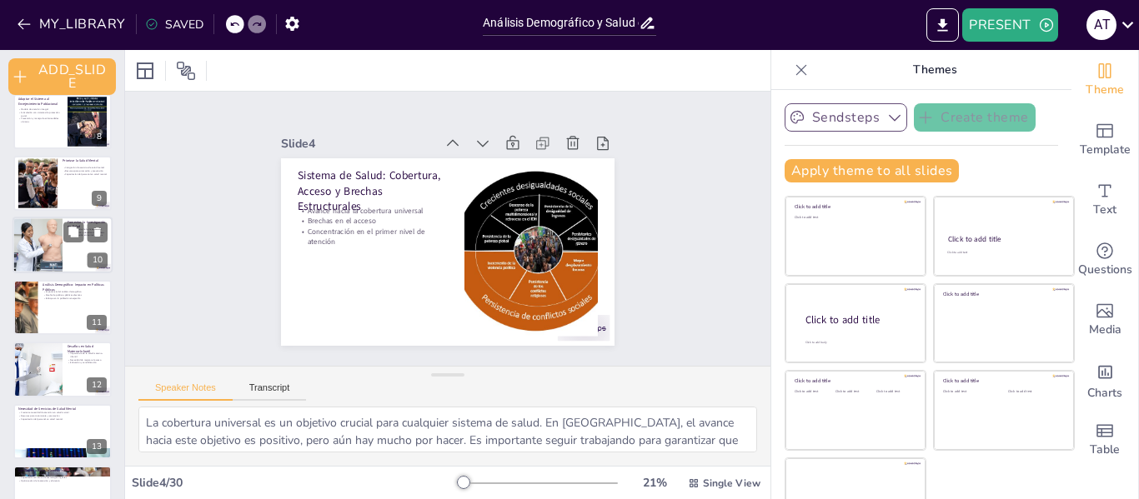
checkbox input "true"
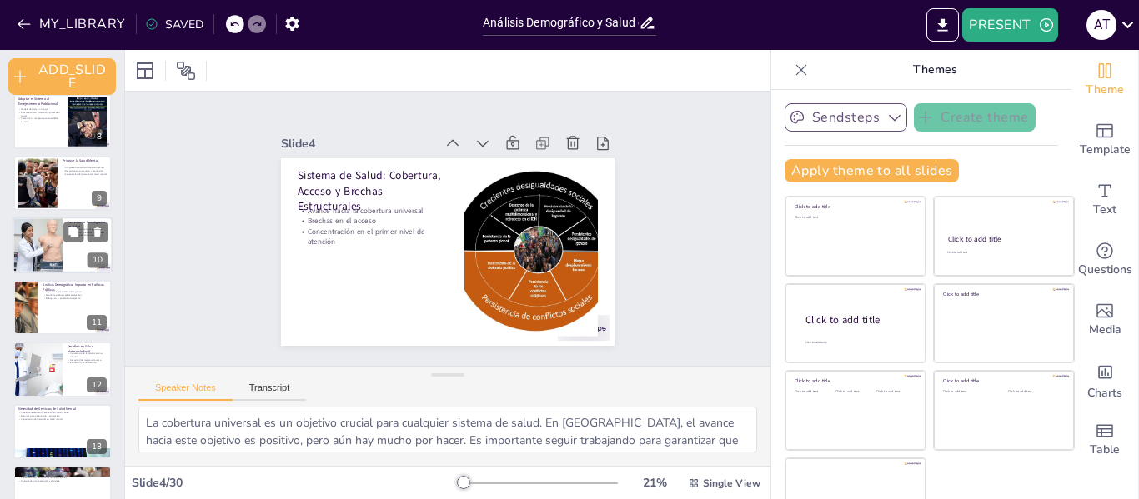
checkbox input "true"
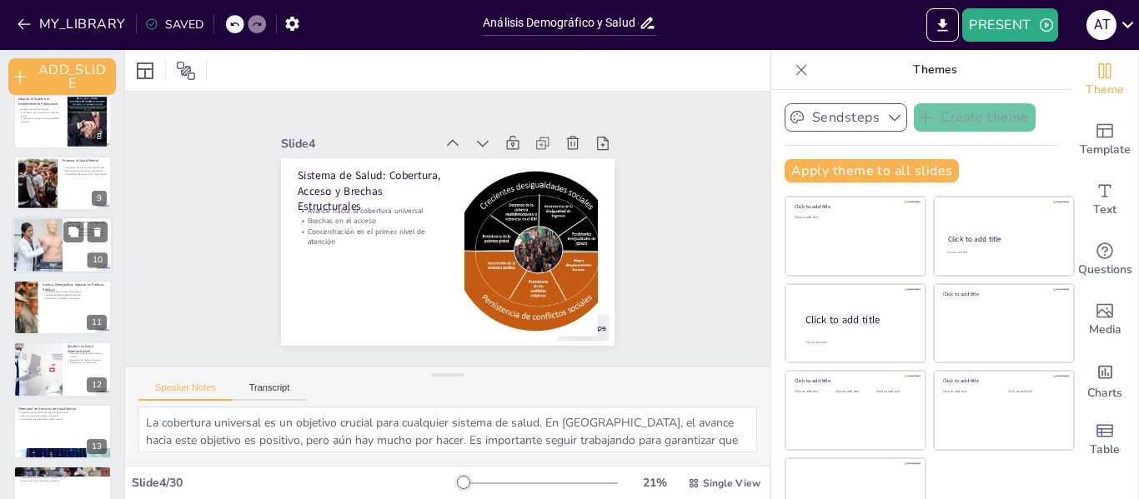
click at [48, 248] on div at bounding box center [37, 246] width 100 height 57
type textarea "La investigación es la base para la toma de decisiones informadas en el ámbito …"
checkbox input "true"
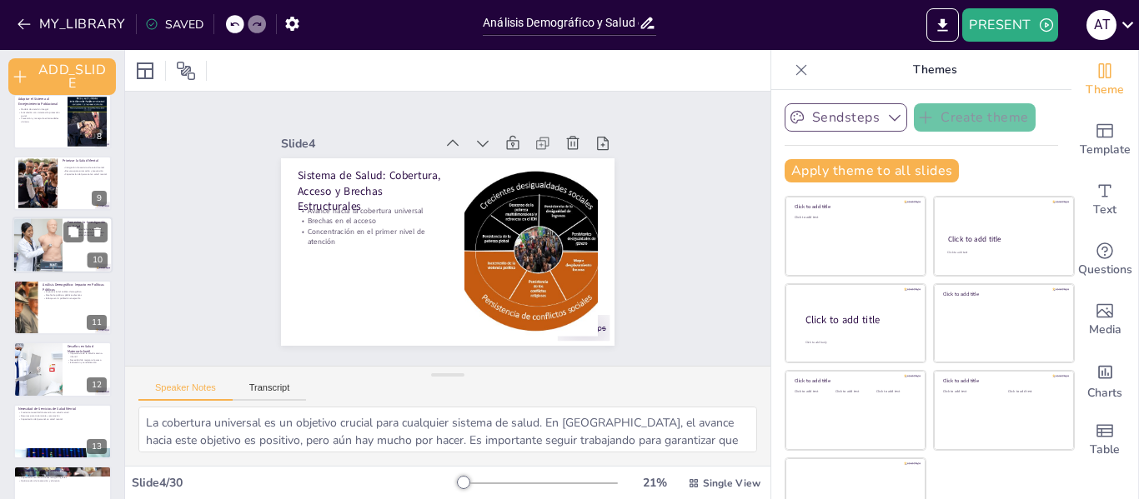
checkbox input "true"
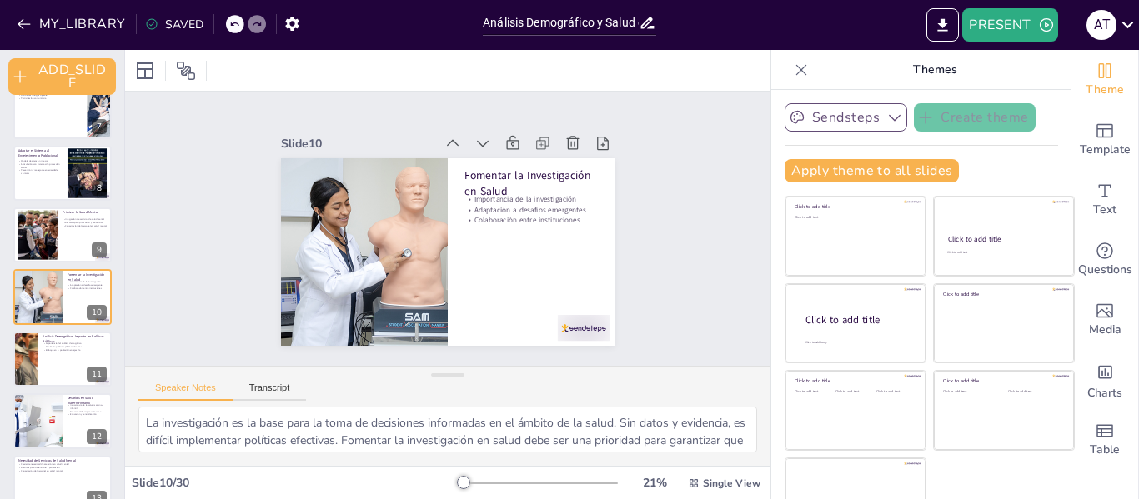
checkbox input "true"
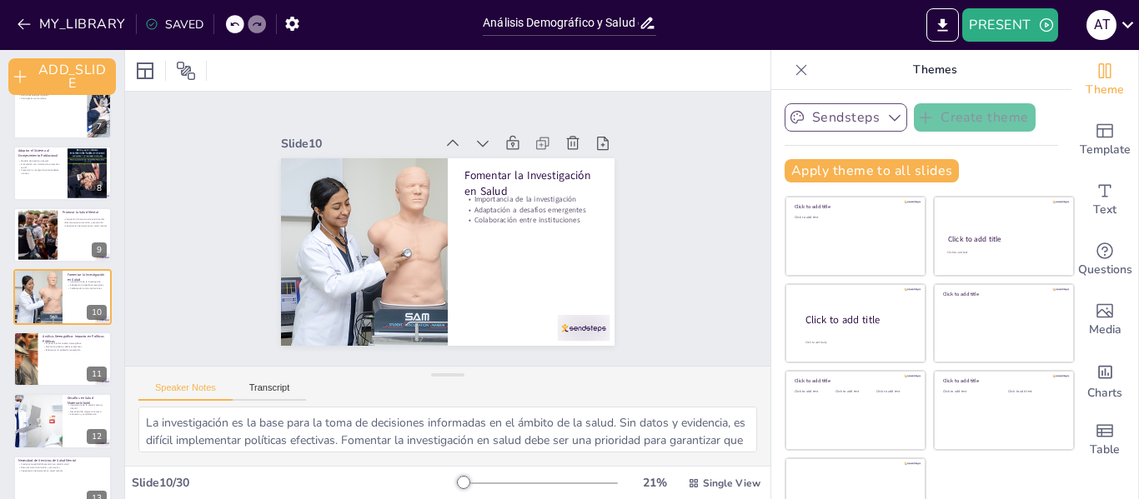
checkbox input "true"
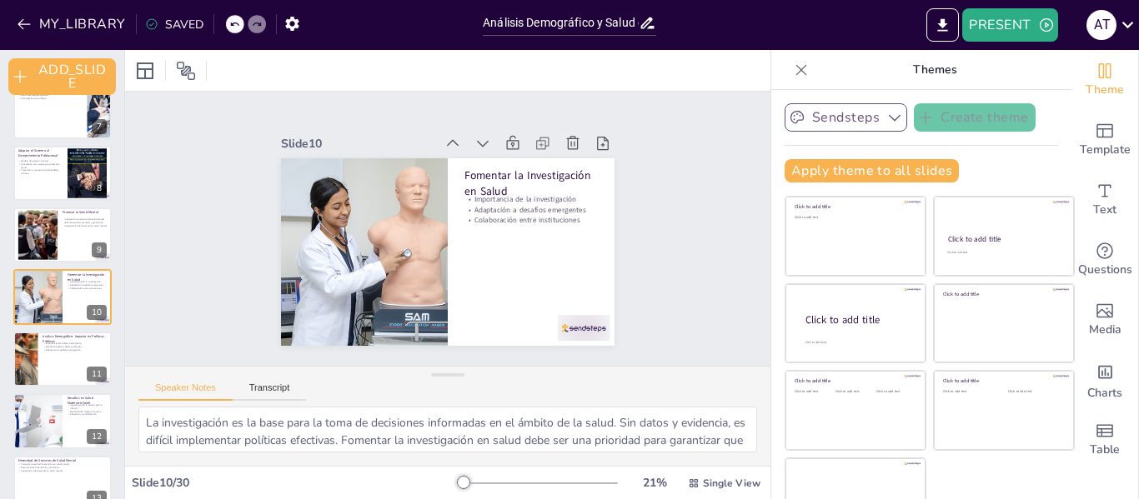
checkbox input "true"
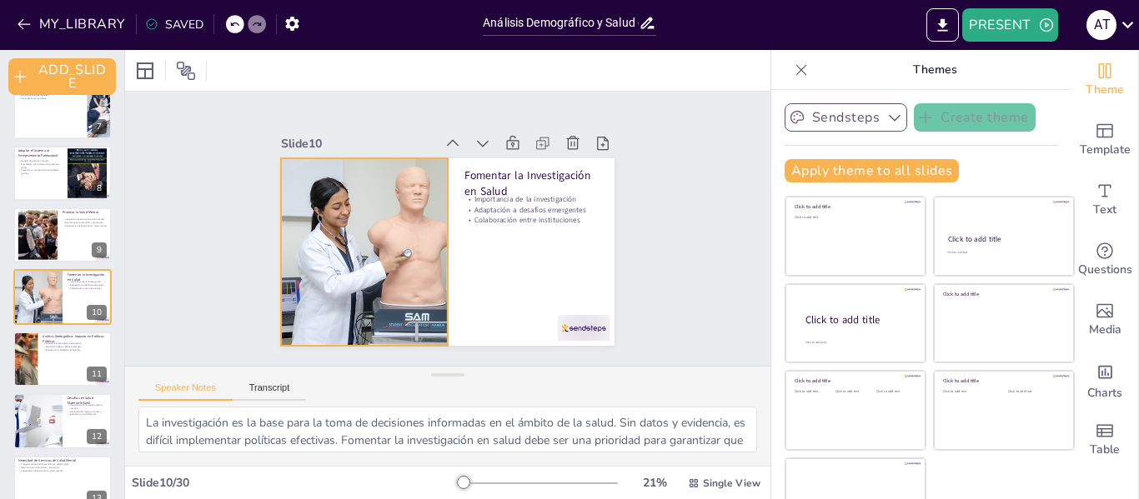
checkbox input "true"
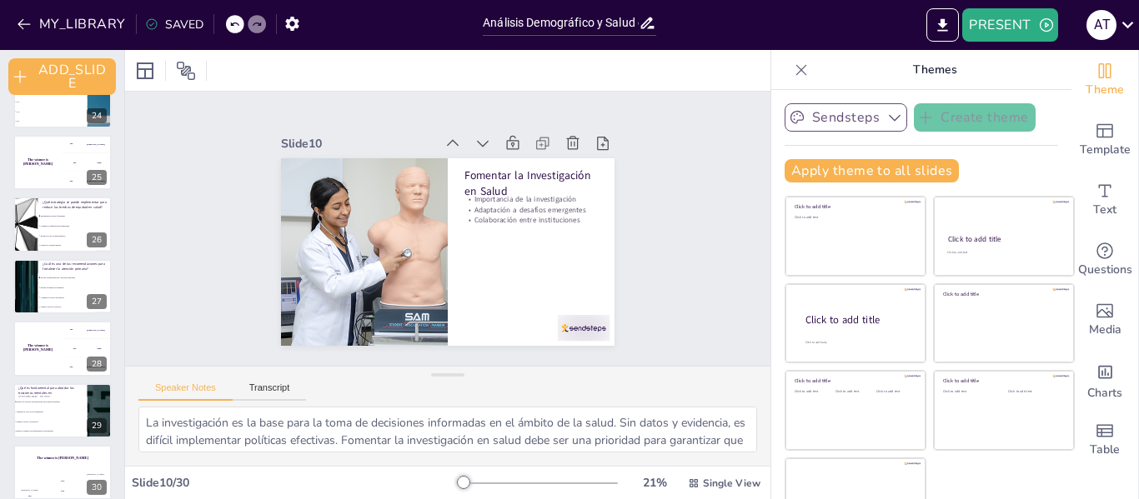
scroll to position [1476, 0]
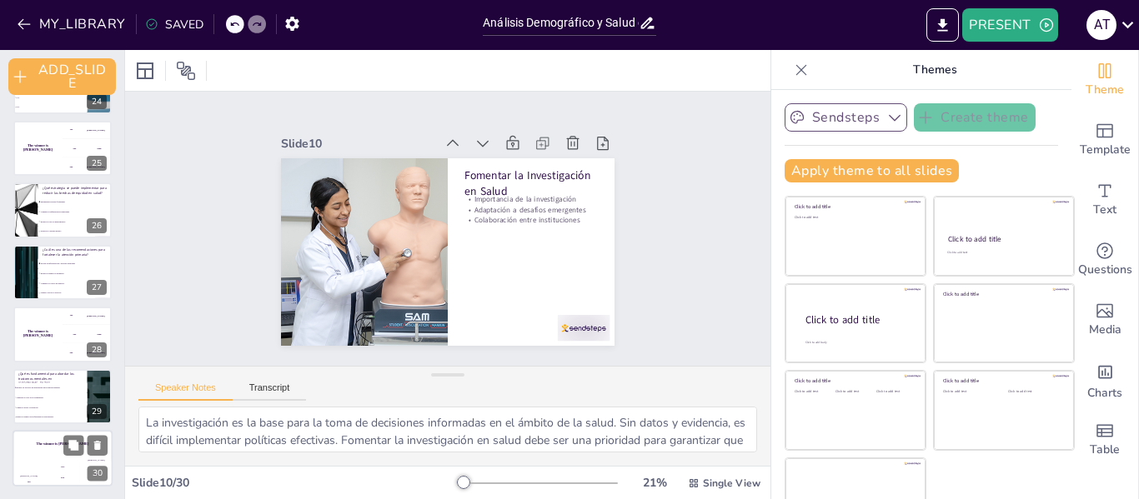
checkbox input "true"
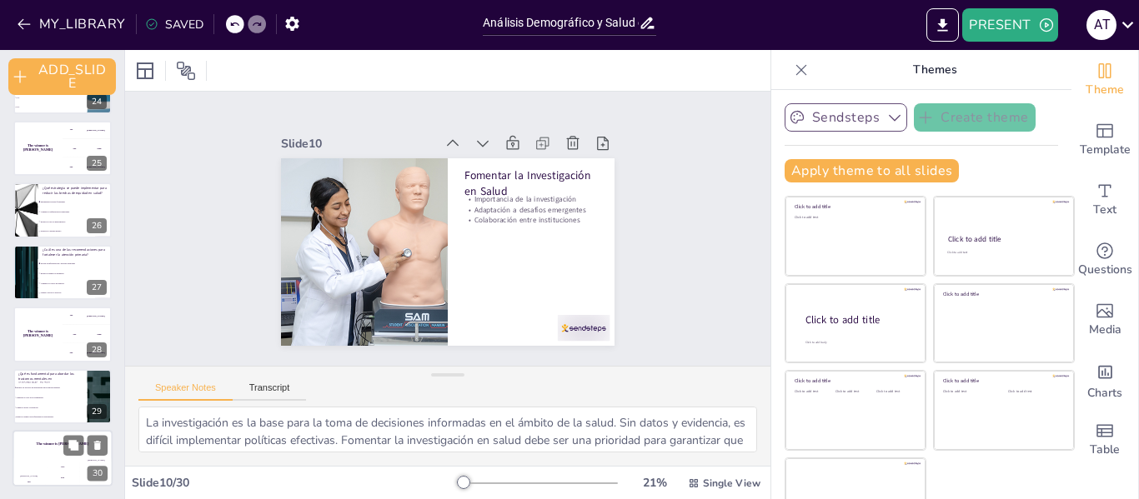
checkbox input "true"
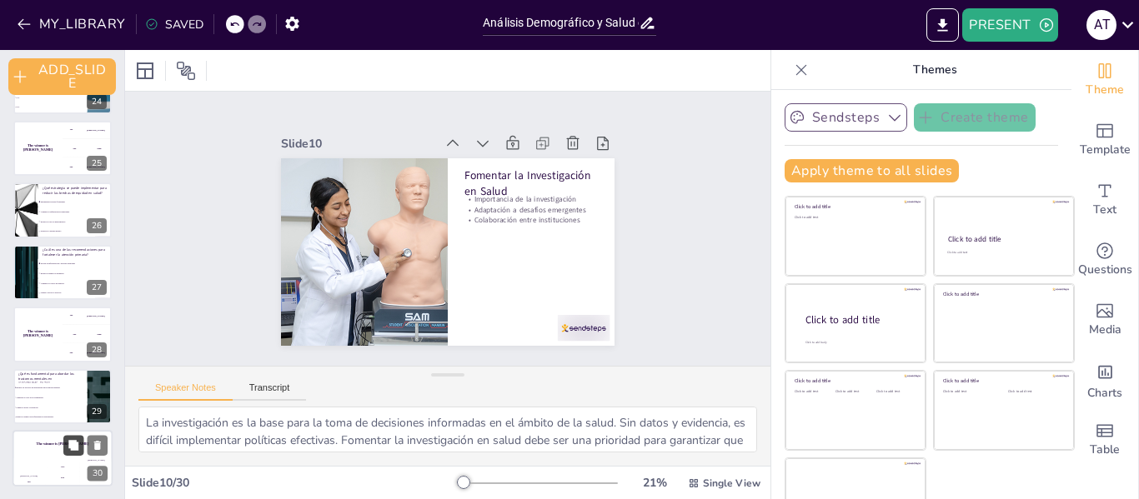
click at [68, 455] on button at bounding box center [73, 445] width 20 height 20
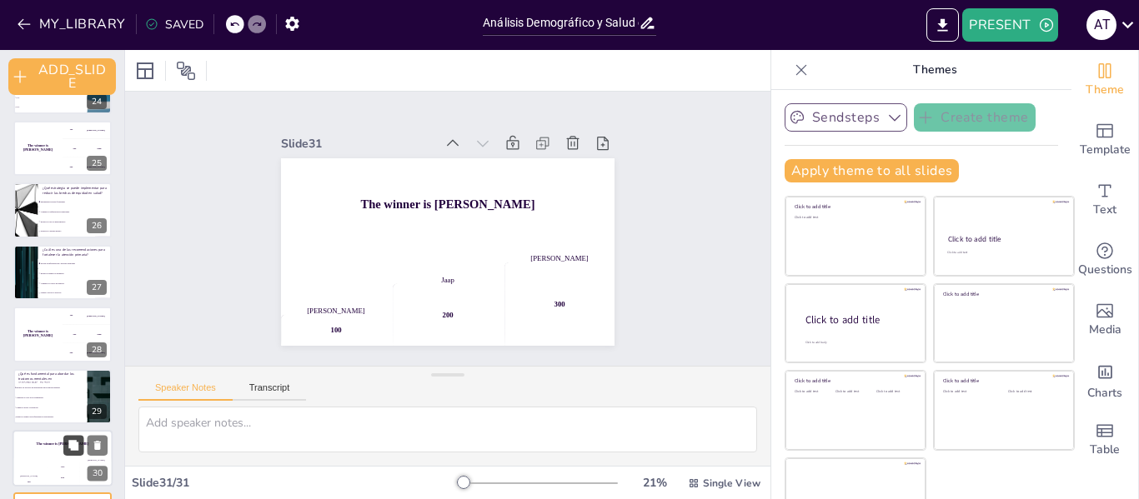
scroll to position [1538, 0]
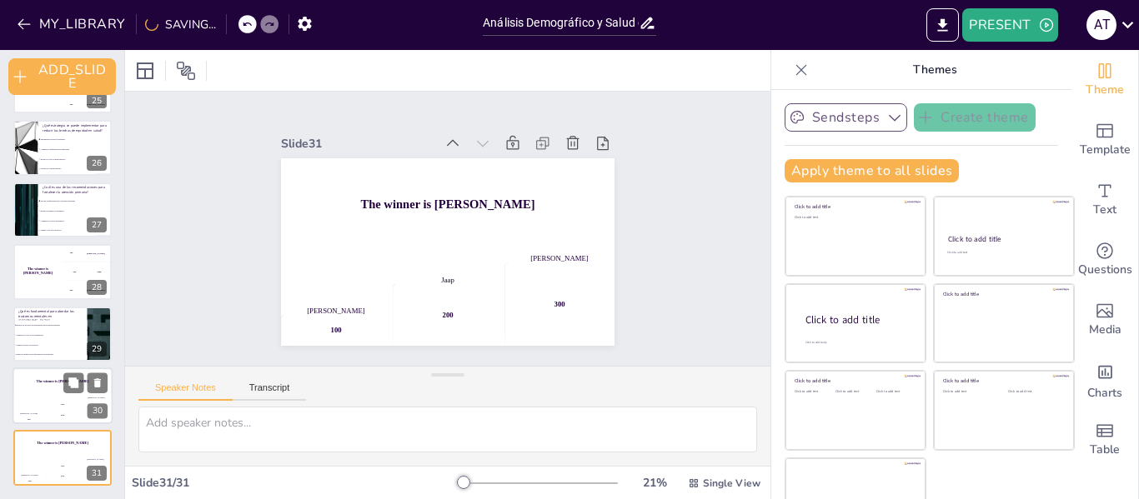
click at [52, 409] on div "200" at bounding box center [62, 415] width 33 height 18
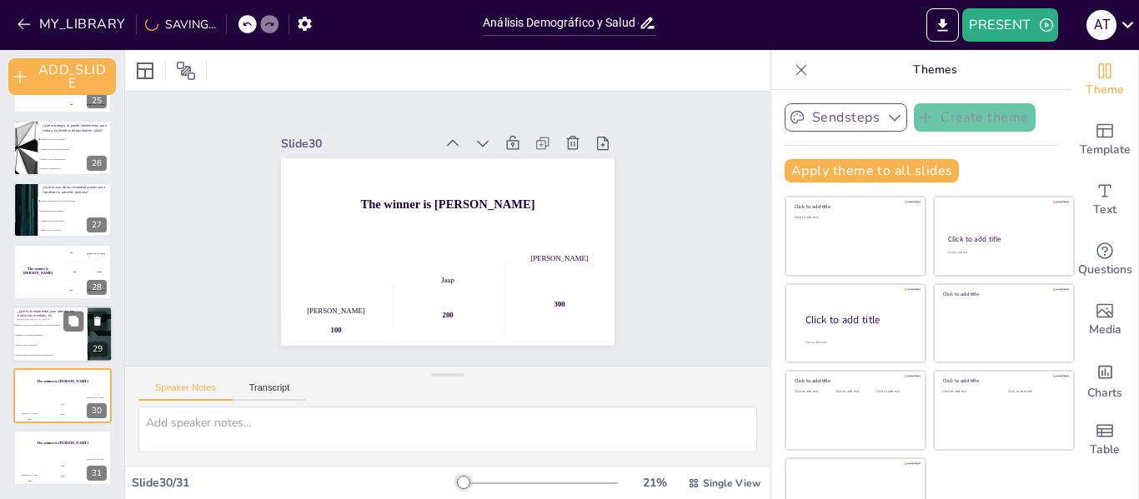
click at [47, 343] on li "Limitar el acceso a la atención" at bounding box center [50, 345] width 75 height 10
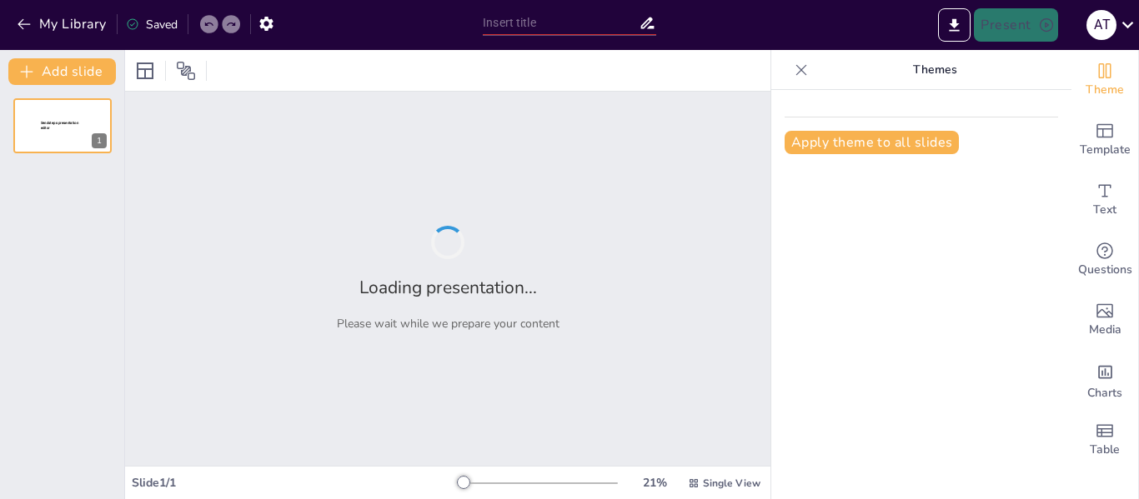
type input "Análisis Demográfico y Salud en el [GEOGRAPHIC_DATA]: Retos y Oportunidades"
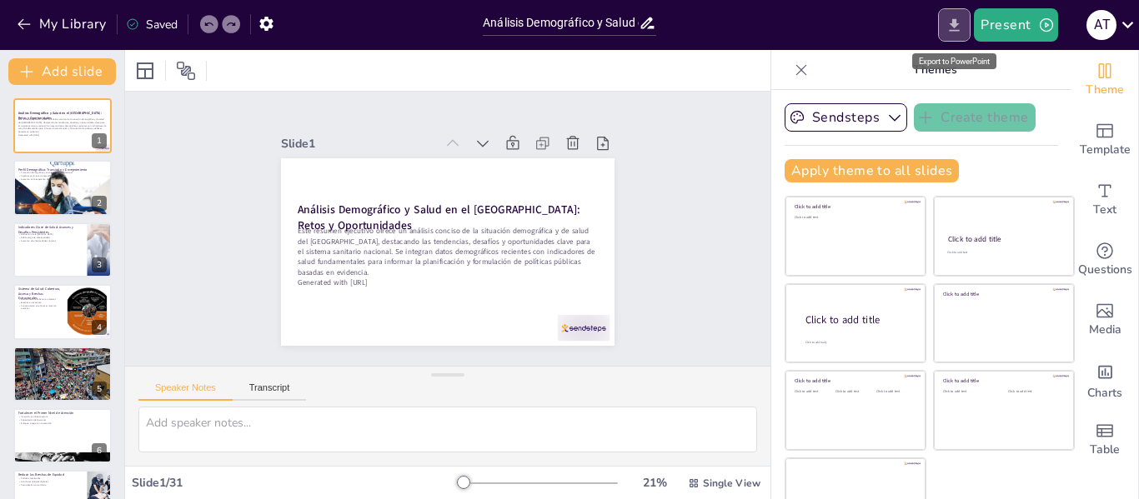
click at [951, 23] on icon "Export to PowerPoint" at bounding box center [954, 26] width 18 height 18
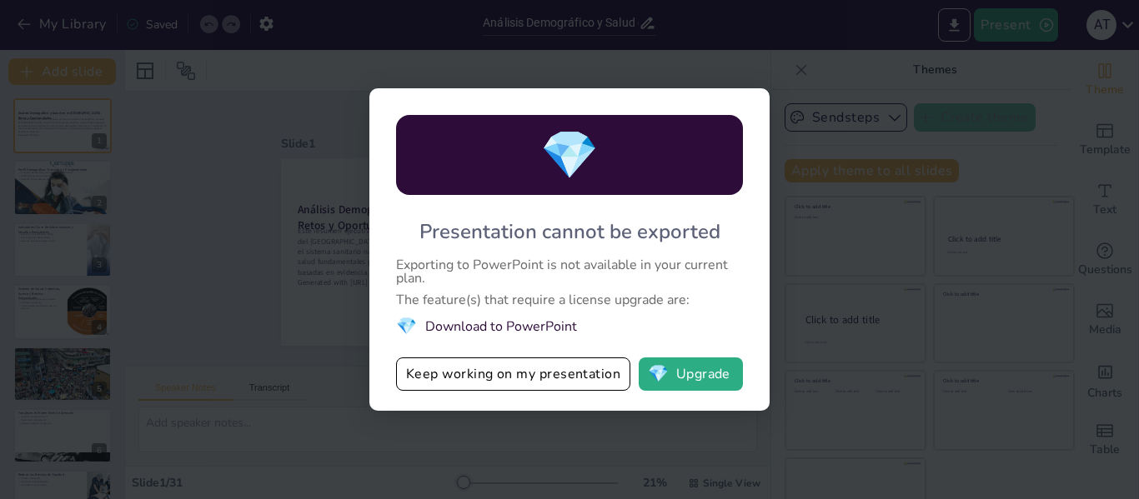
click at [860, 188] on div "💎 Presentation cannot be exported Exporting to PowerPoint is not available in y…" at bounding box center [569, 249] width 1139 height 499
click at [663, 372] on span "💎" at bounding box center [658, 374] width 21 height 17
checkbox input "true"
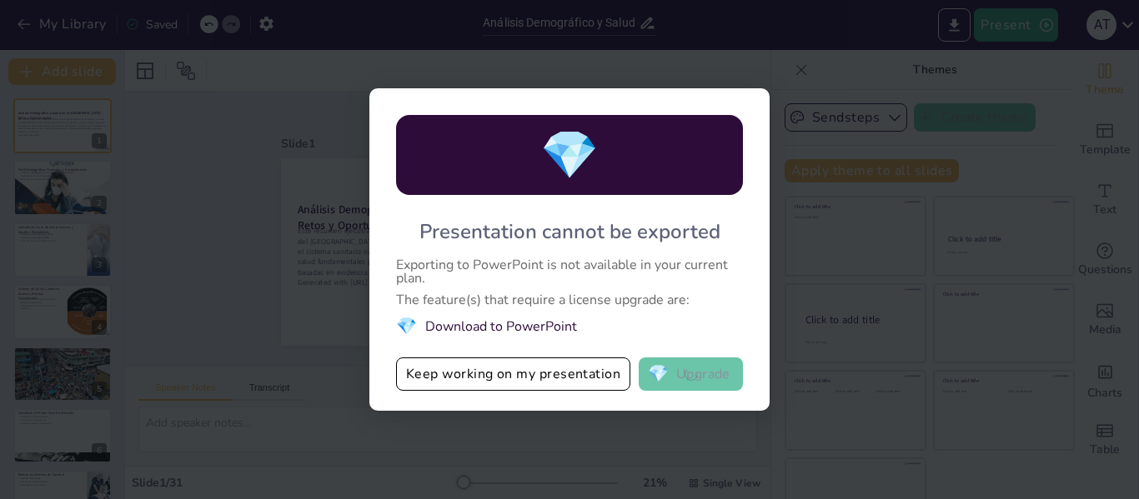
checkbox input "true"
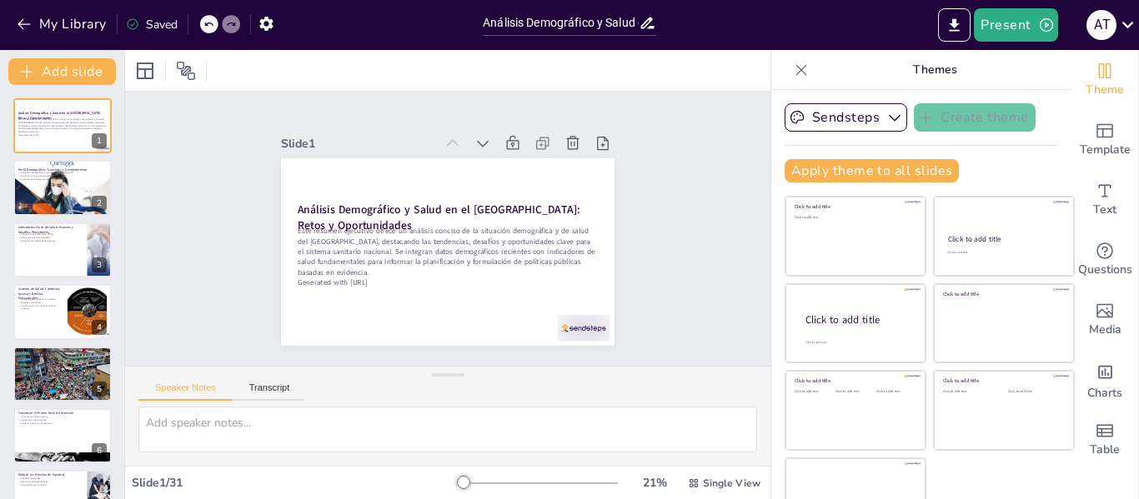
checkbox input "true"
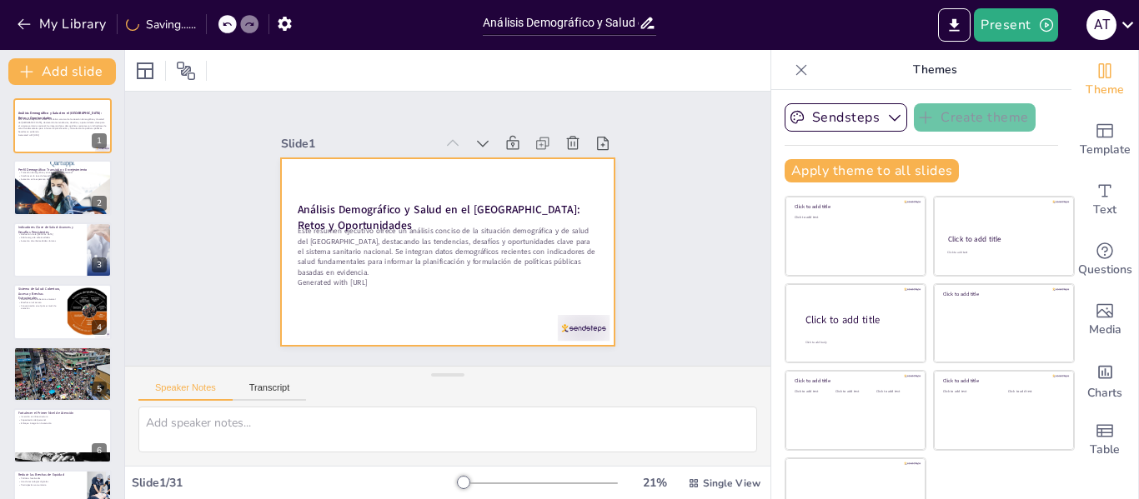
checkbox input "true"
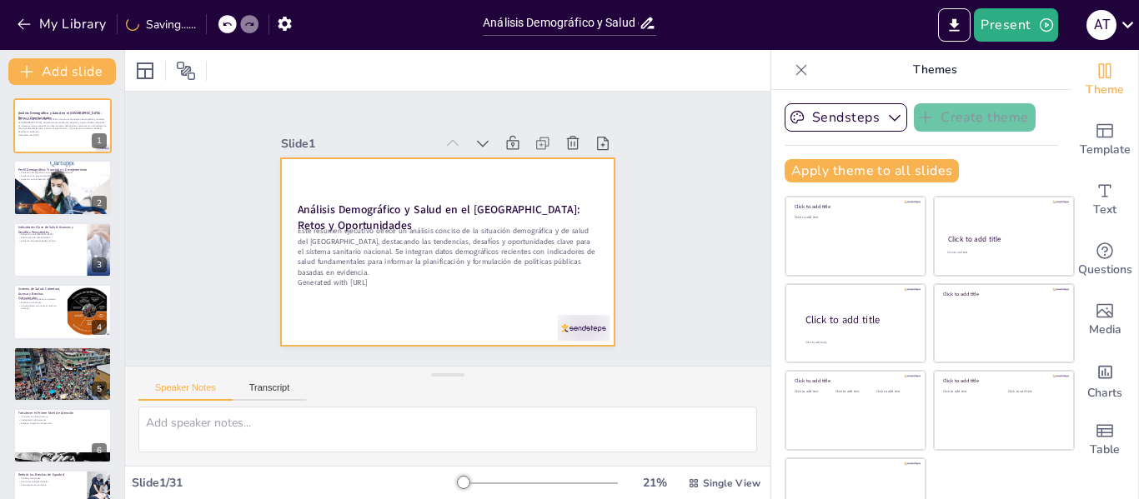
checkbox input "true"
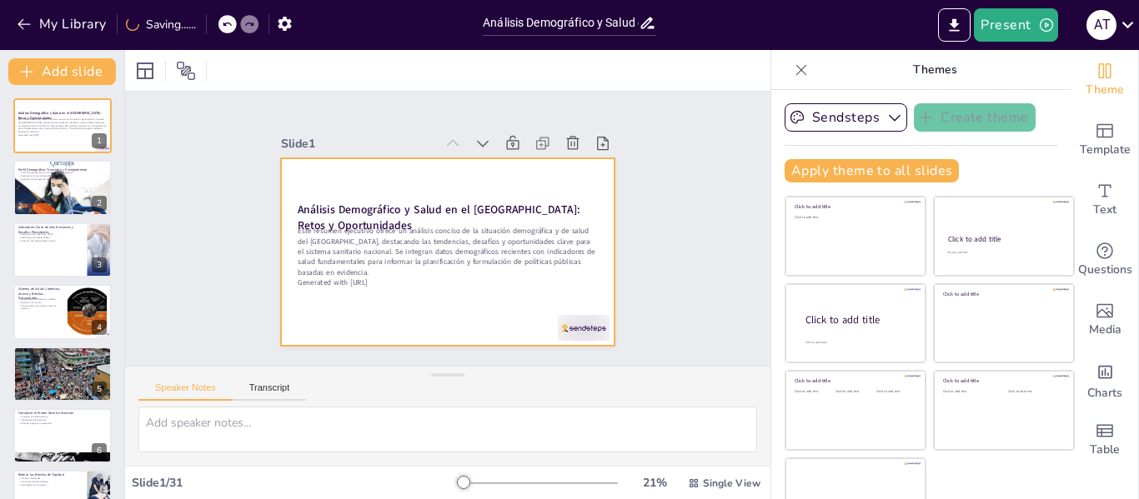
checkbox input "true"
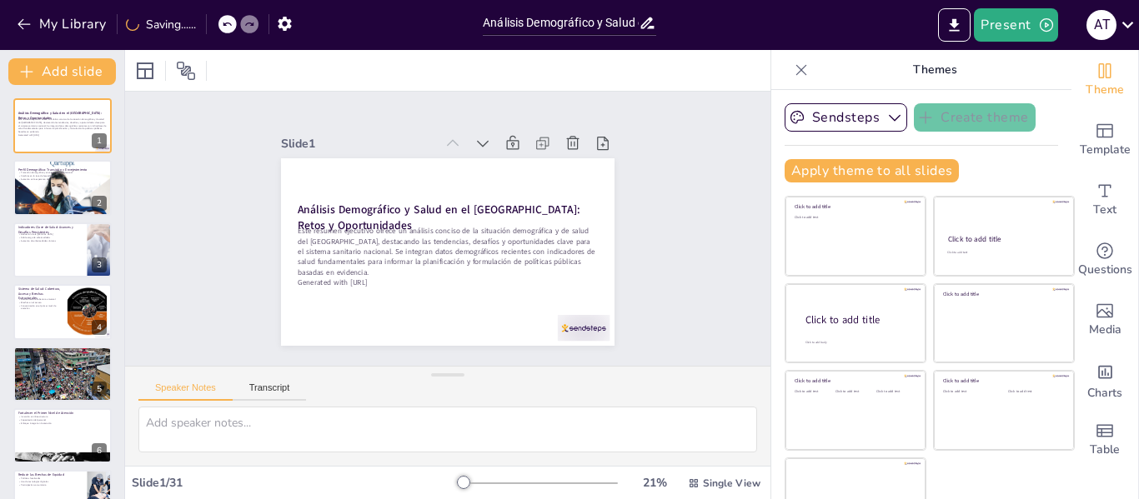
checkbox input "true"
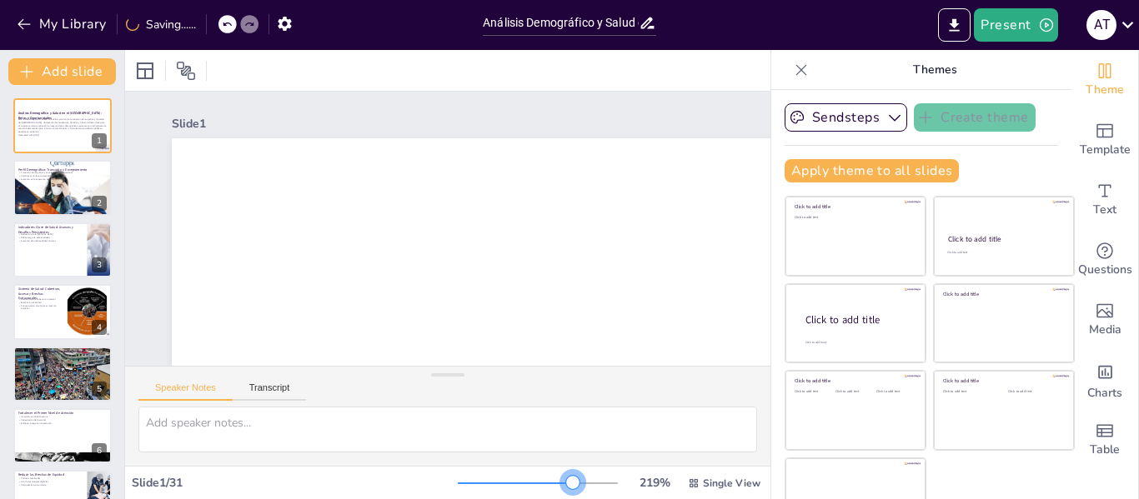
click at [549, 484] on div at bounding box center [538, 483] width 160 height 13
checkbox input "true"
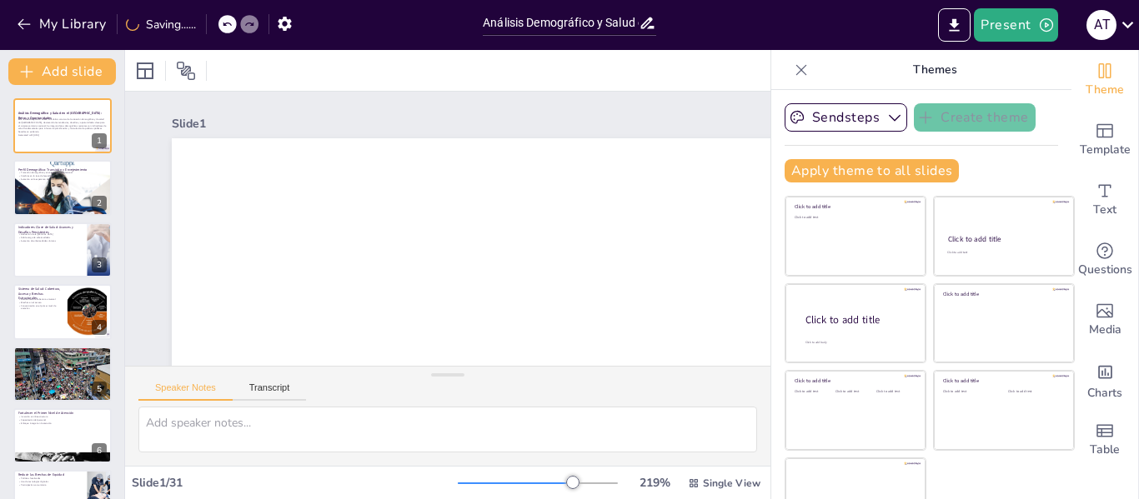
checkbox input "true"
click at [520, 483] on div at bounding box center [501, 484] width 86 height 2
checkbox input "true"
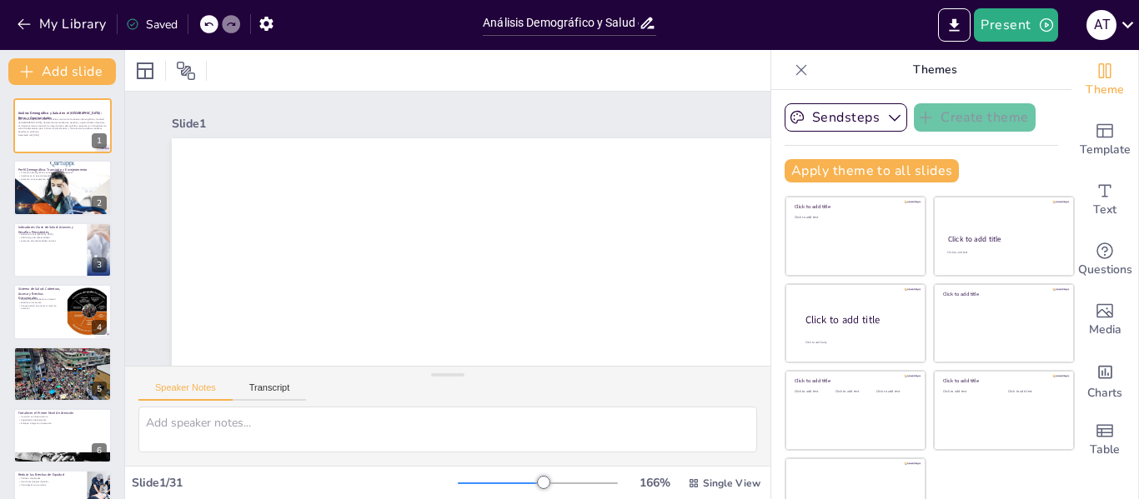
checkbox input "true"
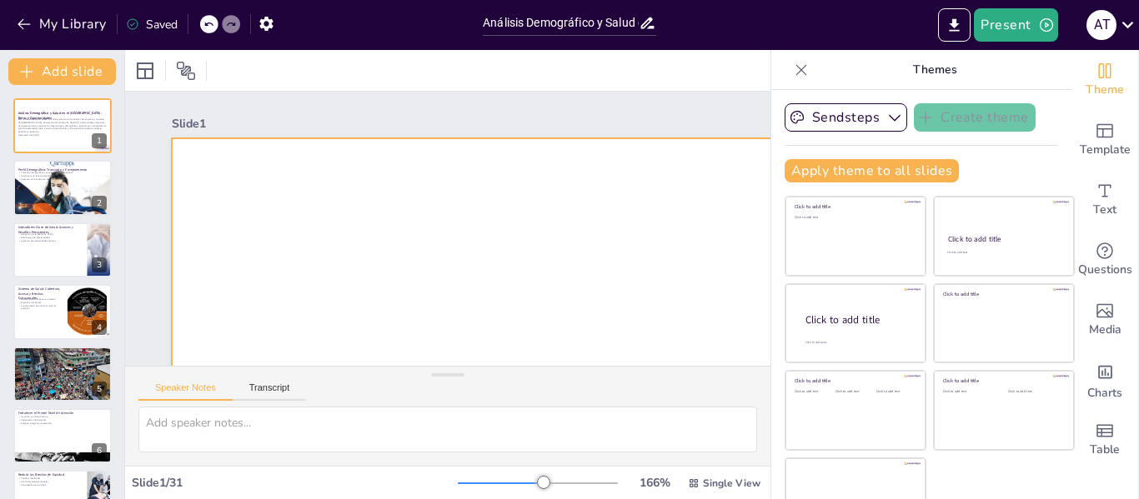
checkbox input "true"
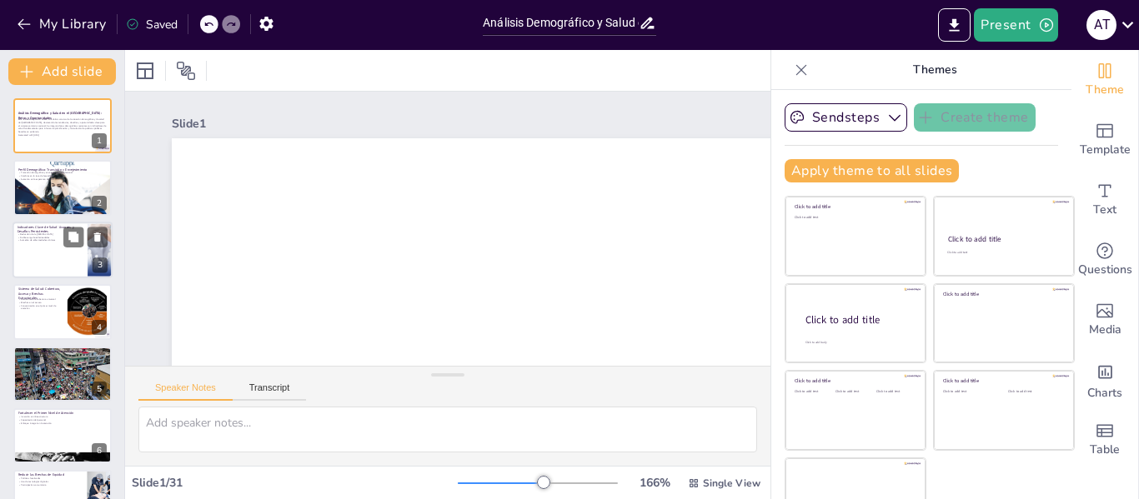
checkbox input "true"
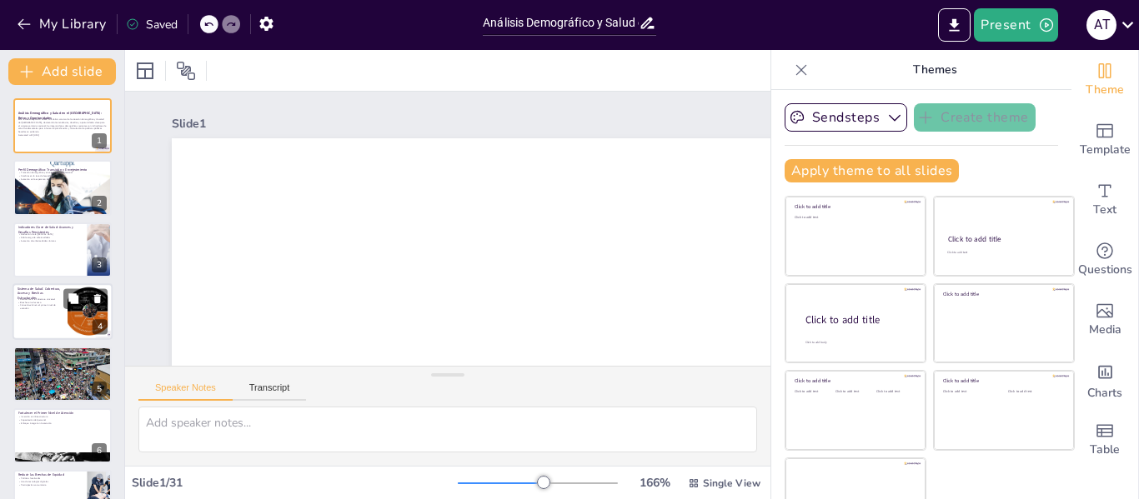
checkbox input "true"
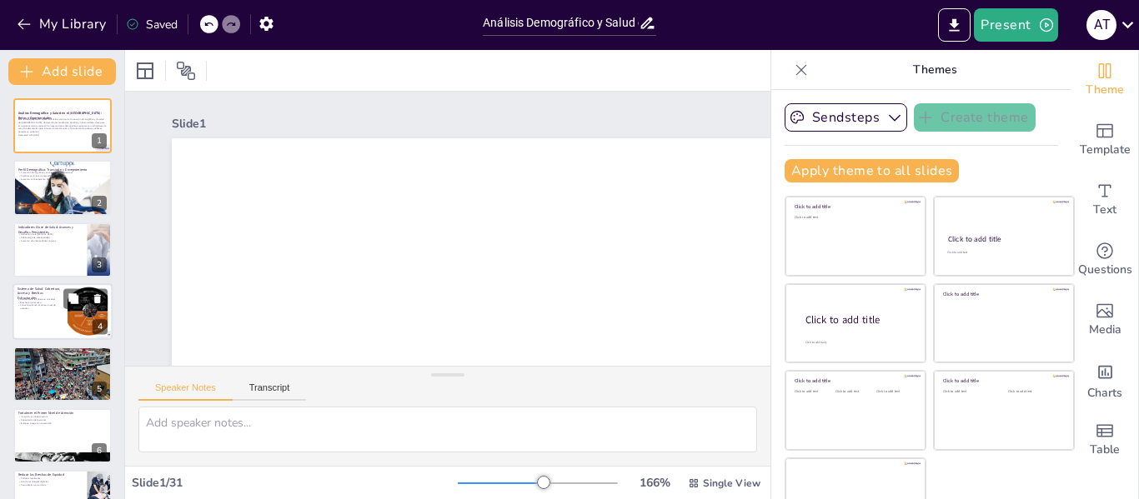
checkbox input "true"
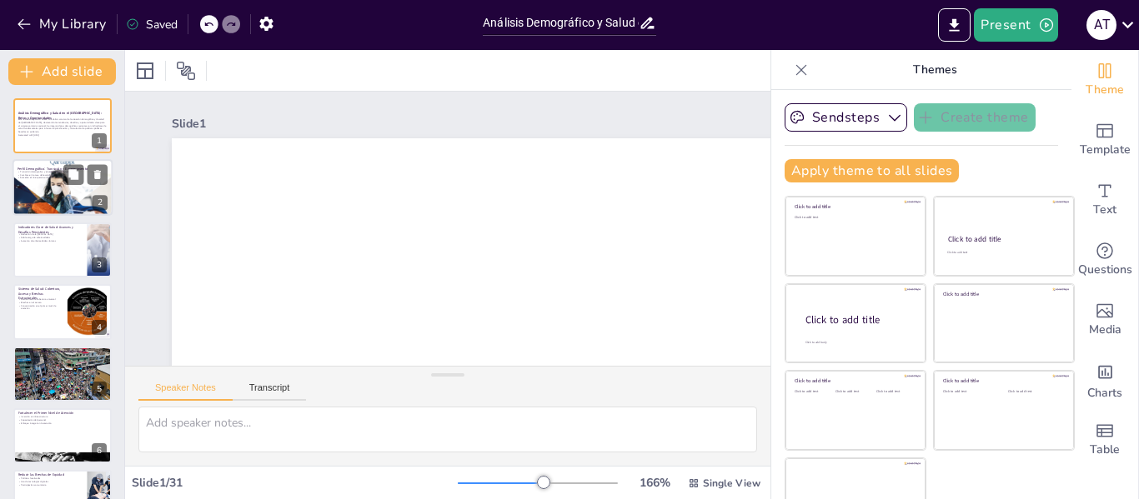
checkbox input "true"
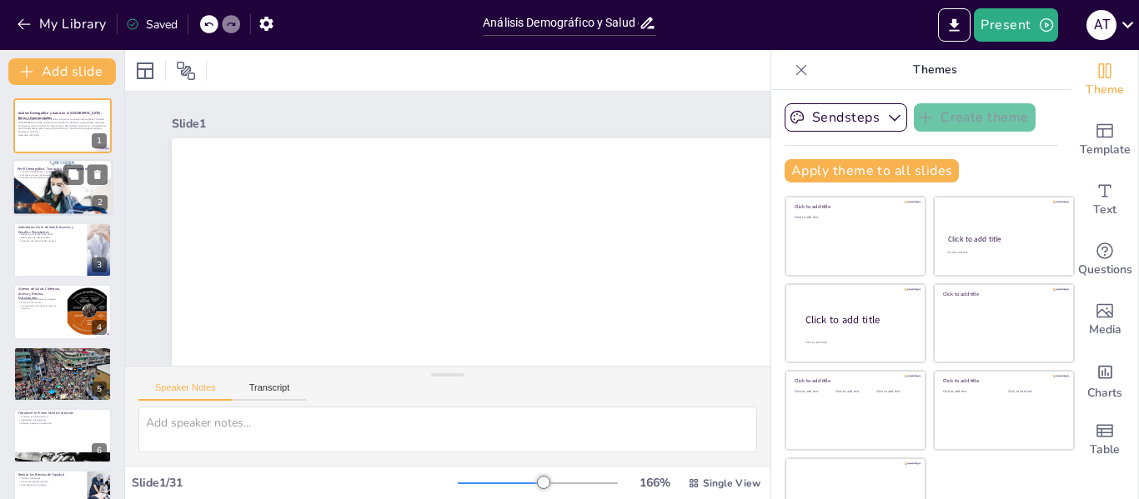
checkbox input "true"
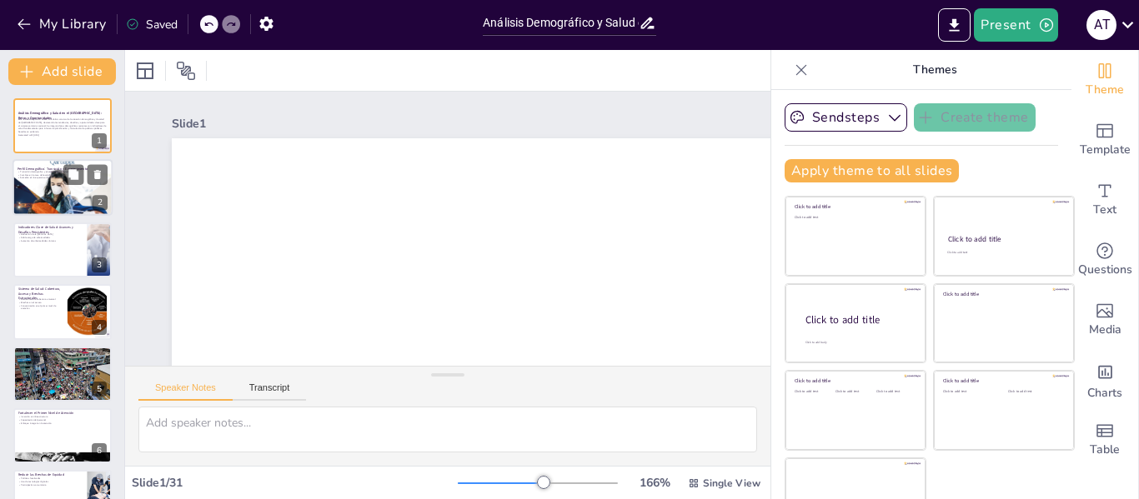
checkbox input "true"
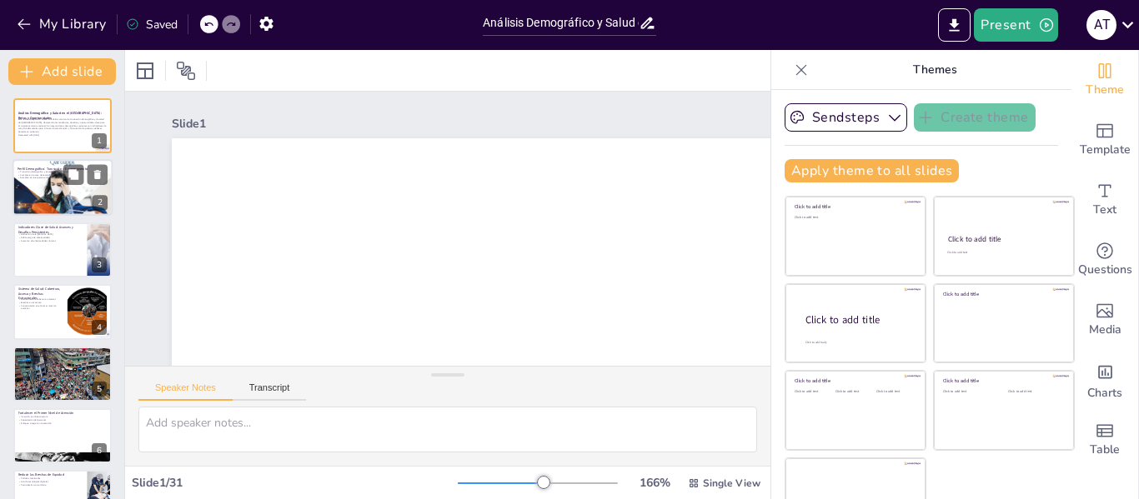
checkbox input "true"
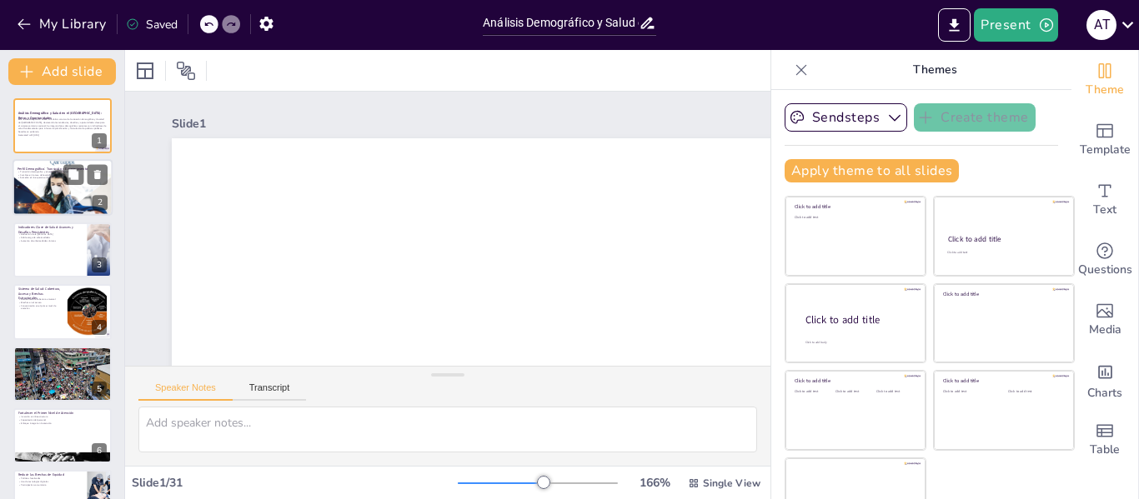
checkbox input "true"
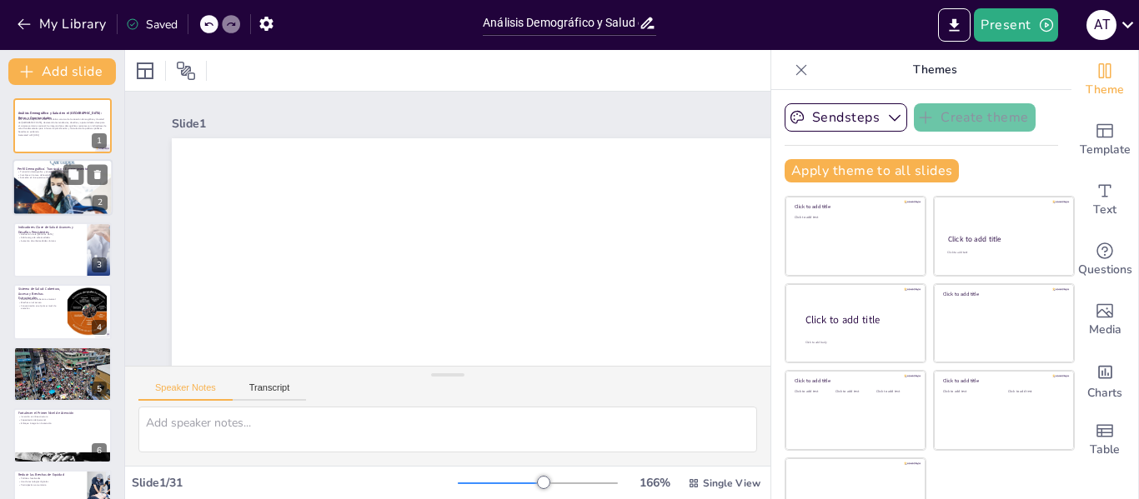
click at [57, 207] on div at bounding box center [63, 188] width 100 height 138
type textarea "La transición demográfica en Perú es un fenómeno que está transformando la estr…"
checkbox input "true"
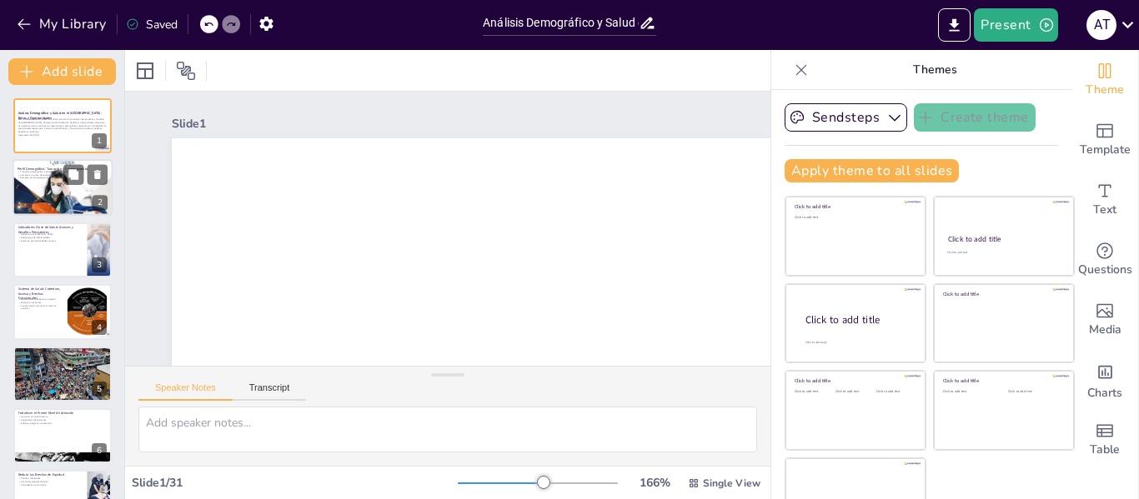
checkbox input "true"
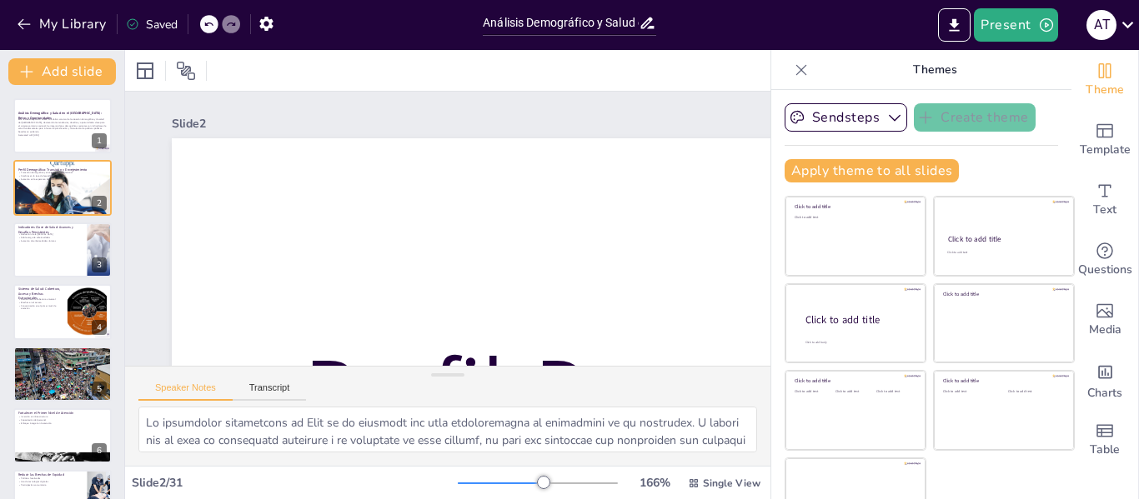
checkbox input "true"
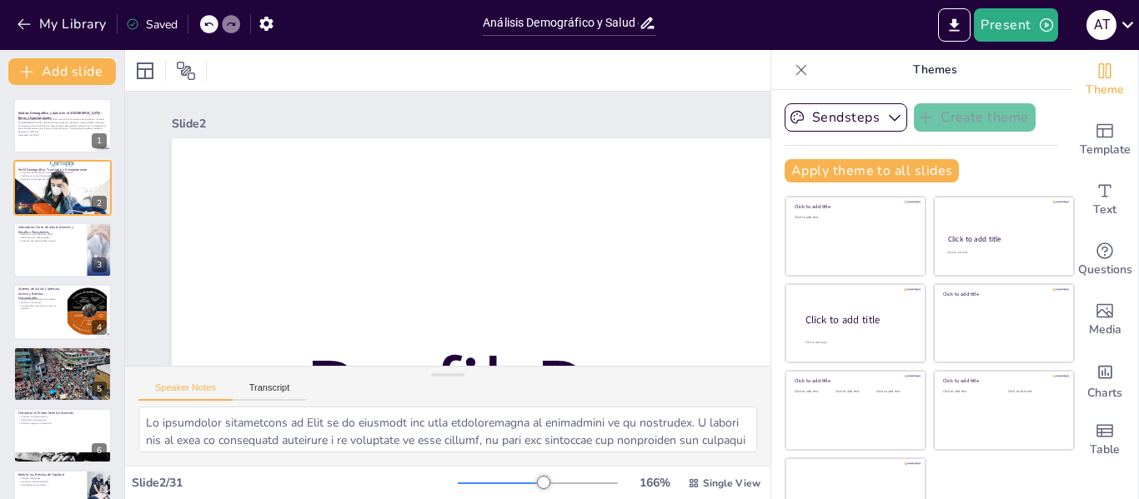
checkbox input "true"
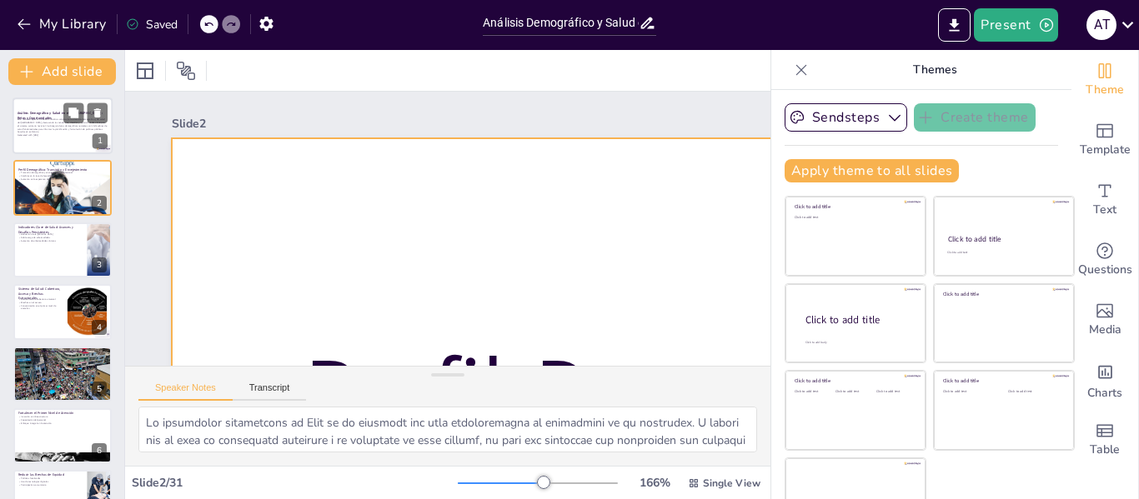
checkbox input "true"
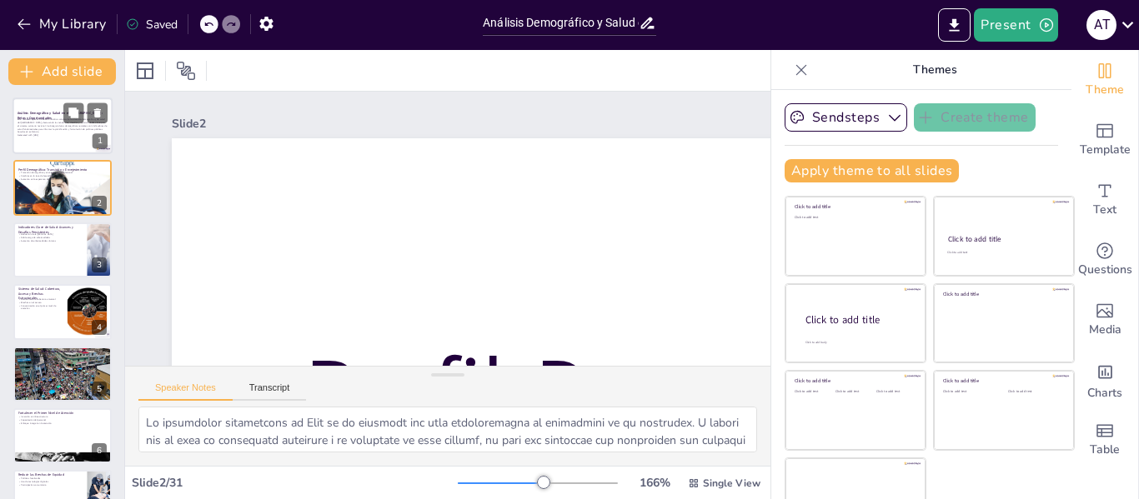
checkbox input "true"
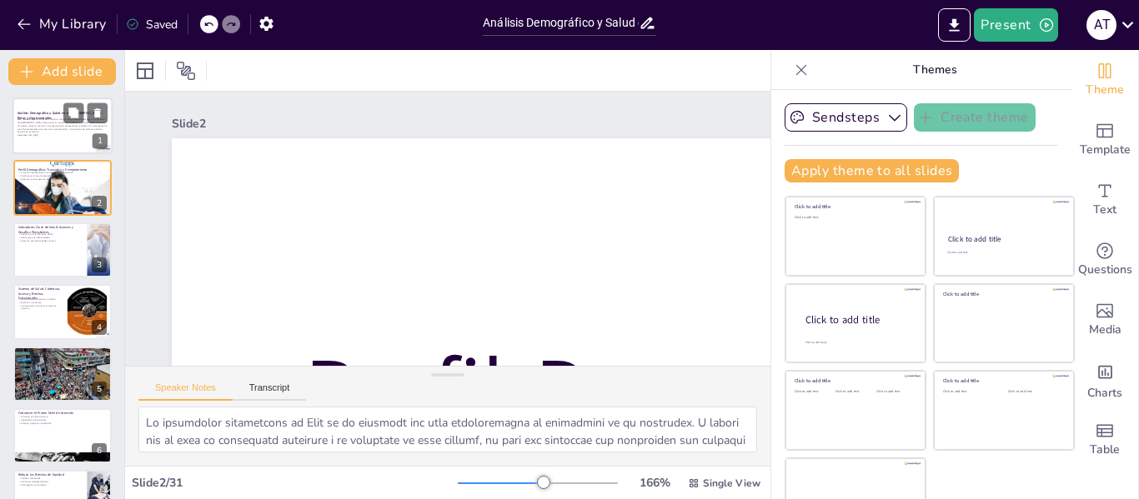
checkbox input "true"
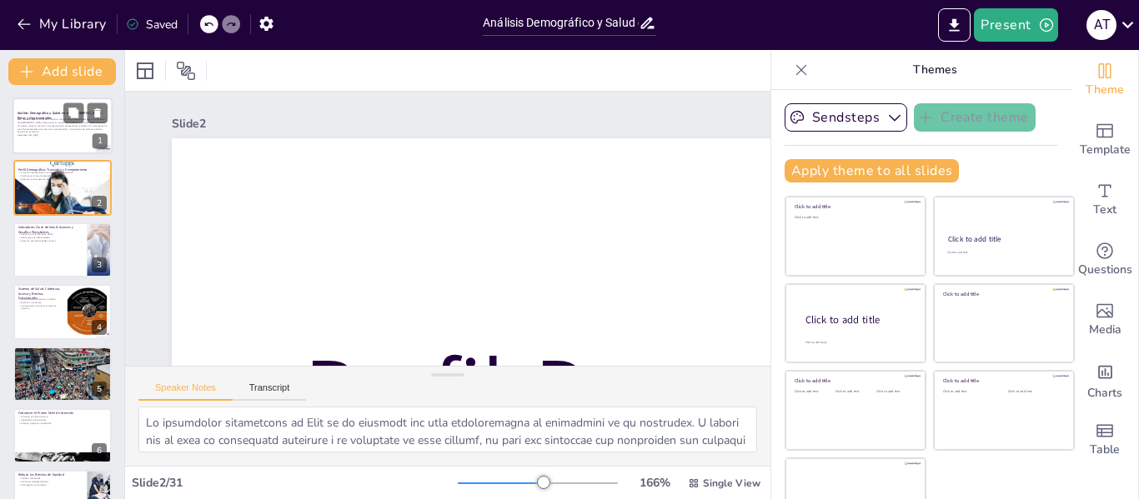
click at [58, 137] on div "Este resumen ejecutivo ofrece un análisis conciso de la situación demográfica y…" at bounding box center [63, 129] width 90 height 23
checkbox input "true"
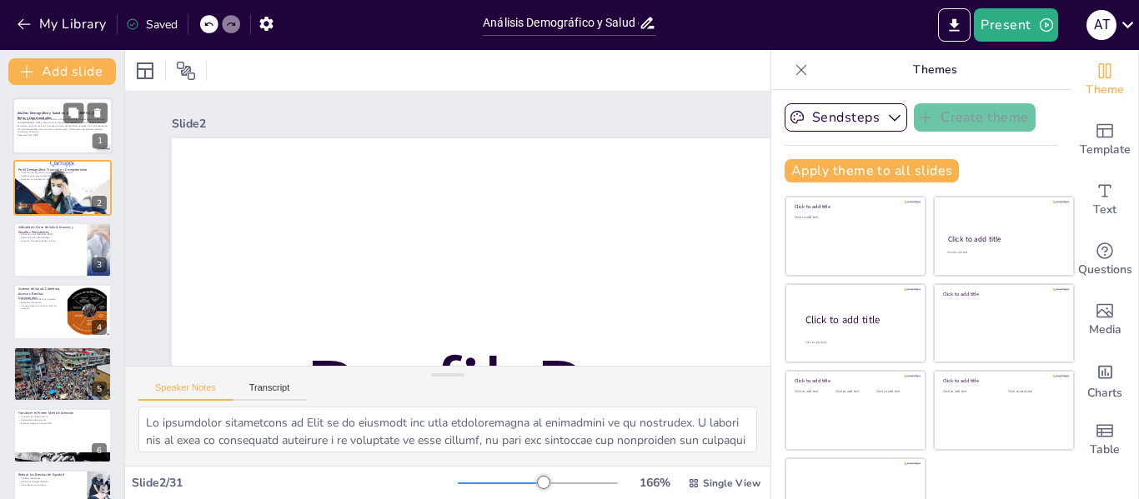
checkbox input "true"
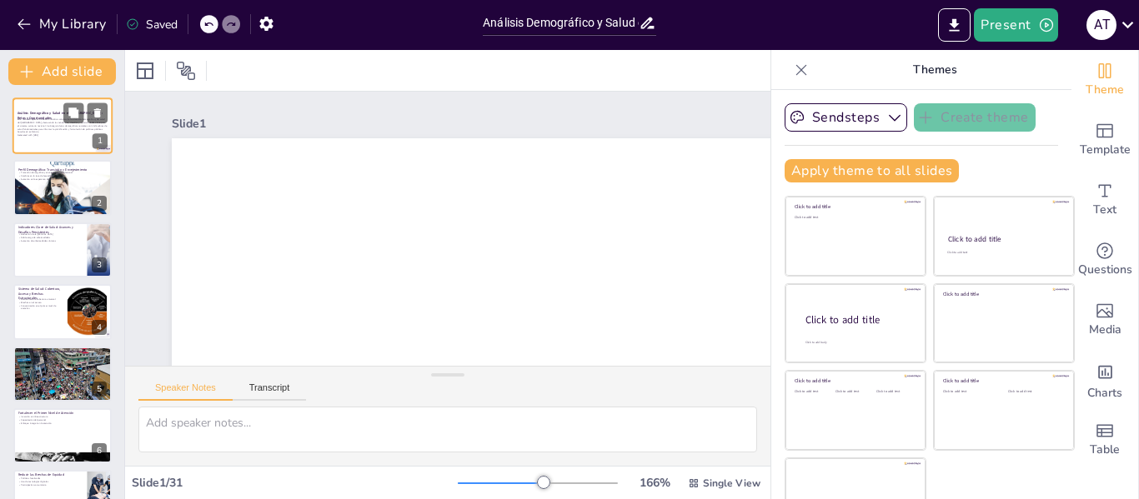
checkbox input "true"
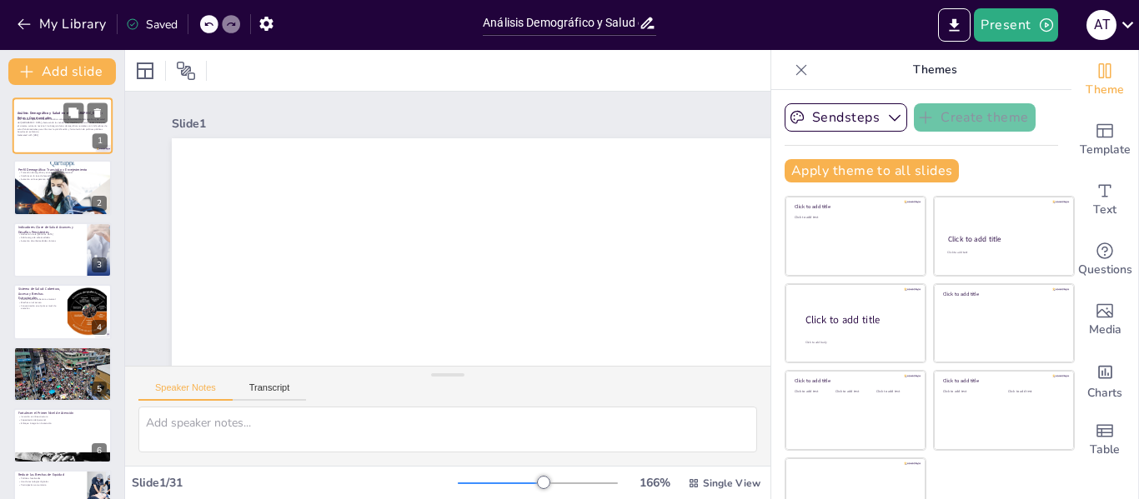
checkbox input "true"
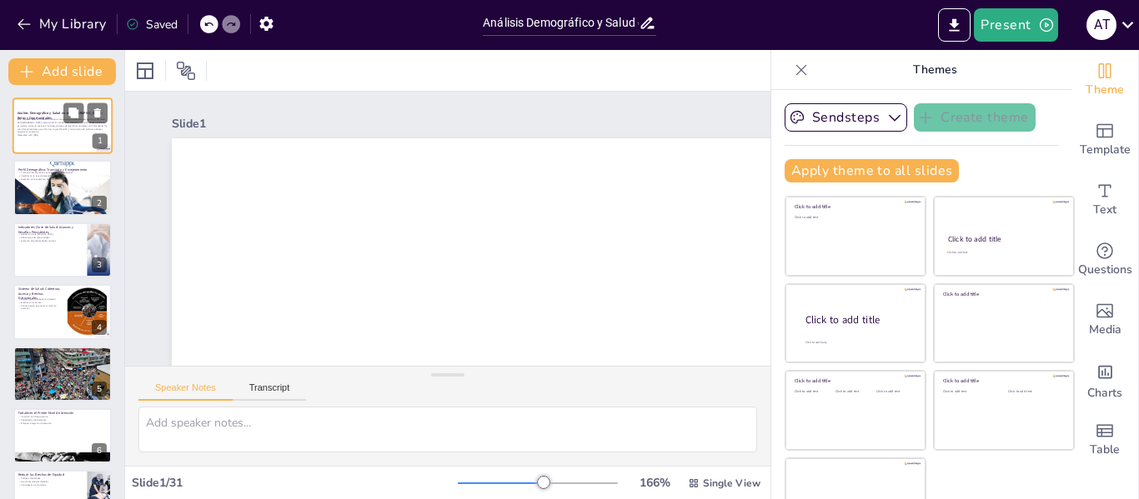
checkbox input "true"
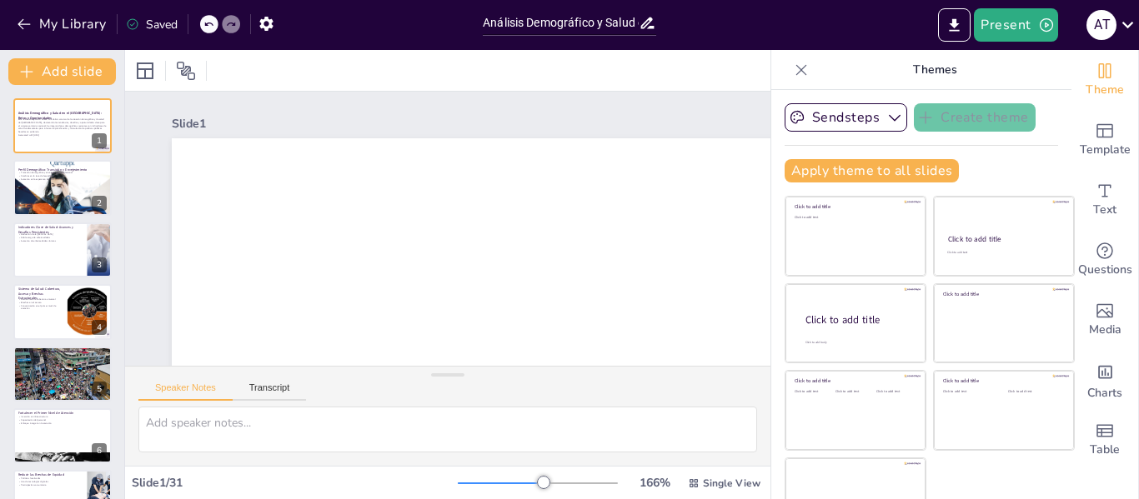
checkbox input "true"
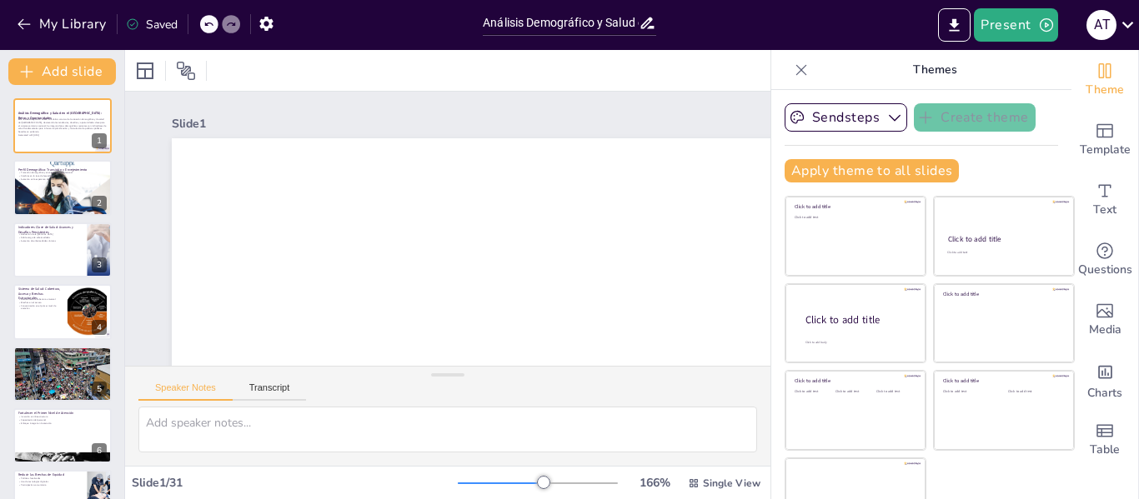
checkbox input "true"
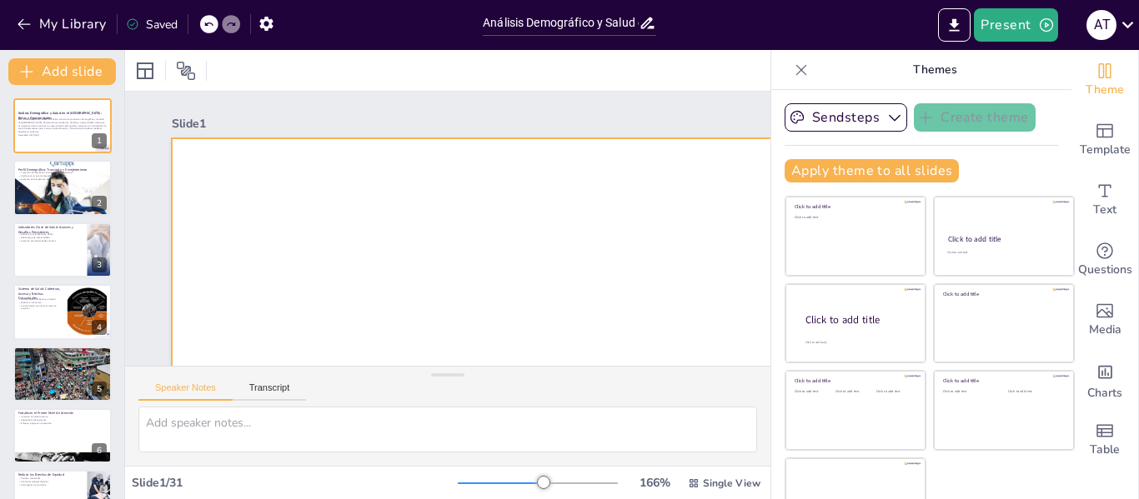
checkbox input "true"
